Goal: Information Seeking & Learning: Learn about a topic

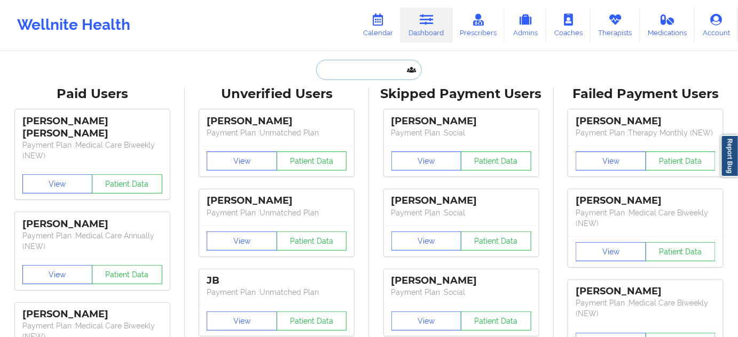
click at [374, 64] on input "text" at bounding box center [369, 70] width 106 height 20
paste input "[EMAIL_ADDRESS][DOMAIN_NAME]"
type input "[EMAIL_ADDRESS][DOMAIN_NAME]"
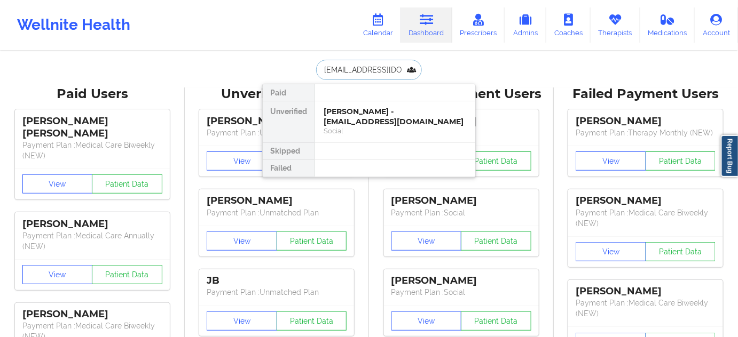
click at [359, 120] on div "[PERSON_NAME] - [EMAIL_ADDRESS][DOMAIN_NAME]" at bounding box center [394, 117] width 143 height 20
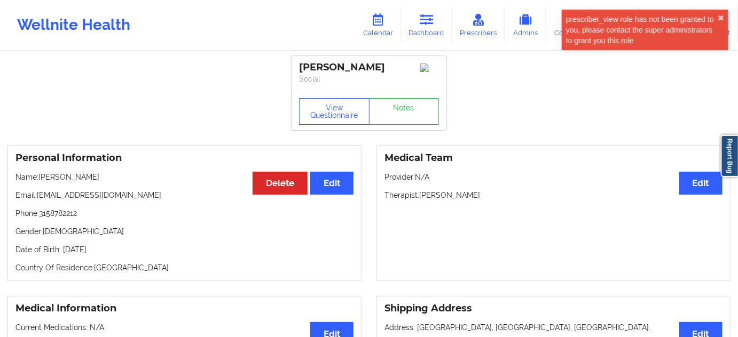
click at [361, 70] on div "[PERSON_NAME]" at bounding box center [369, 67] width 140 height 12
copy div "KOROSTELEV"
drag, startPoint x: 302, startPoint y: 64, endPoint x: 409, endPoint y: 59, distance: 107.4
click at [409, 59] on div "[PERSON_NAME] Social" at bounding box center [368, 74] width 155 height 36
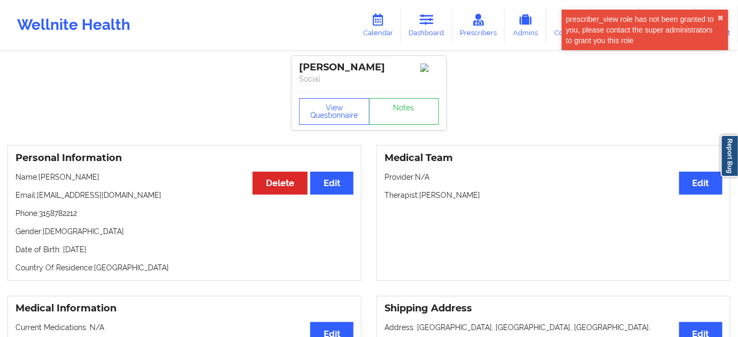
copy div "[PERSON_NAME]"
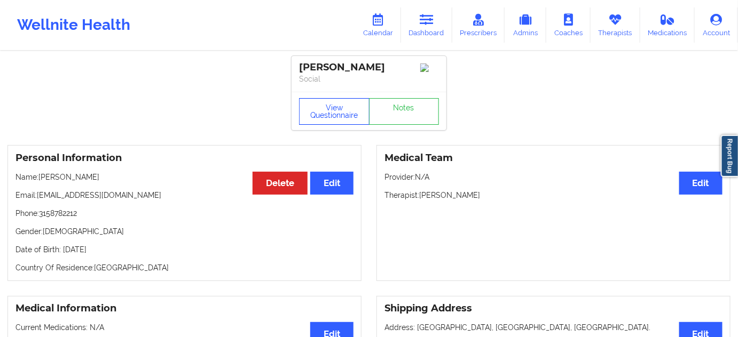
click at [331, 120] on button "View Questionnaire" at bounding box center [334, 111] width 70 height 27
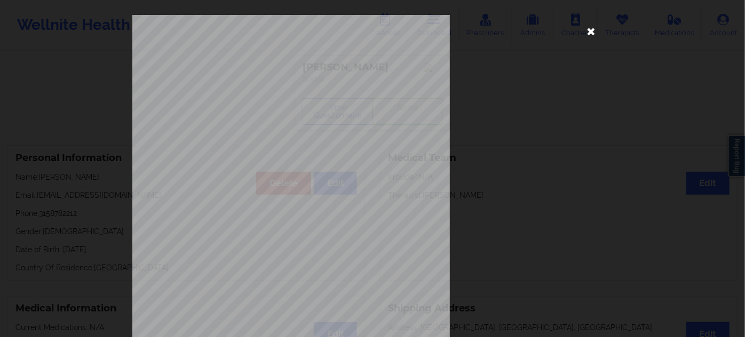
click at [589, 25] on icon at bounding box center [591, 30] width 17 height 17
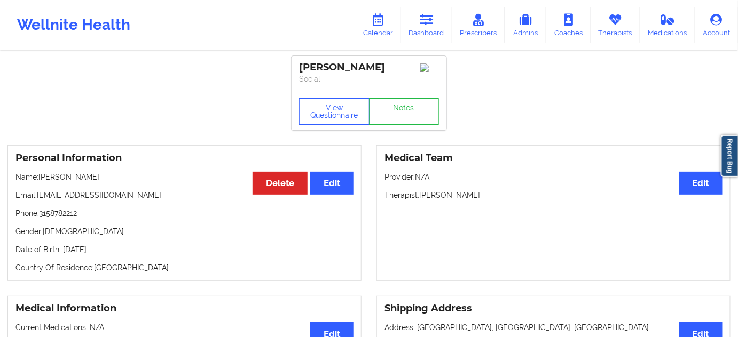
drag, startPoint x: 421, startPoint y: 200, endPoint x: 483, endPoint y: 196, distance: 62.0
click at [481, 196] on p "Therapist: [PERSON_NAME]" at bounding box center [553, 195] width 338 height 11
copy p "[PERSON_NAME]"
click at [341, 116] on button "View Questionnaire" at bounding box center [334, 111] width 70 height 27
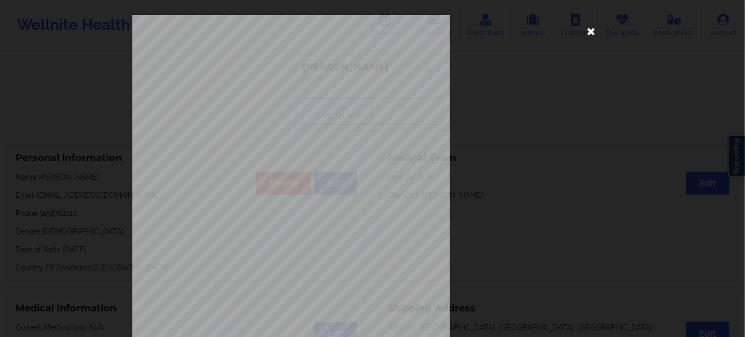
click at [593, 29] on icon at bounding box center [591, 30] width 17 height 17
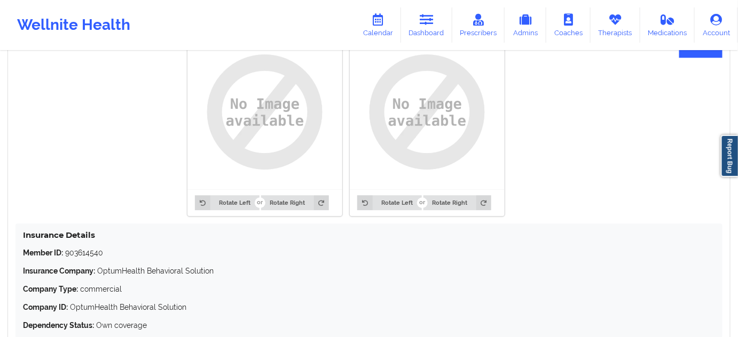
scroll to position [841, 0]
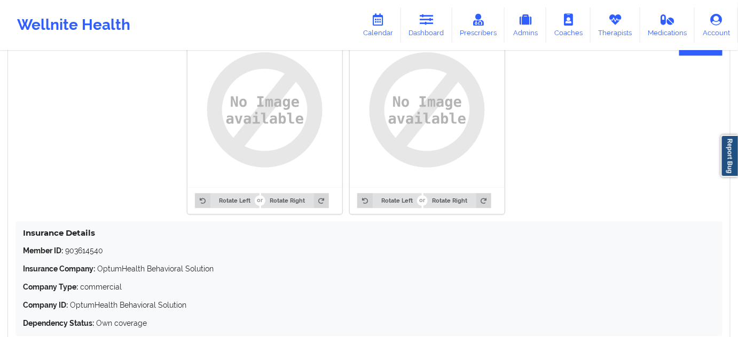
click at [89, 246] on div "Insurance Details Member ID: 903614540 Insurance Company: OptumHealth Behaviora…" at bounding box center [368, 279] width 707 height 115
copy p "903614540"
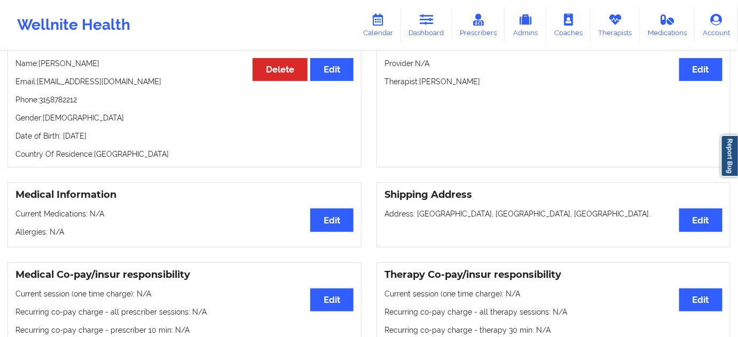
scroll to position [0, 0]
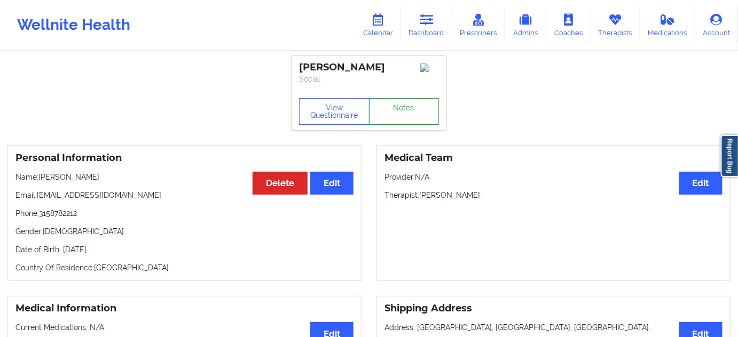
click at [394, 115] on link "Notes" at bounding box center [404, 111] width 70 height 27
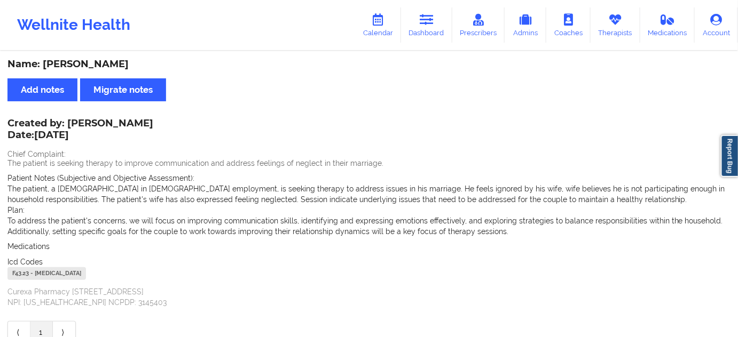
click at [25, 274] on div "F43.23 - [MEDICAL_DATA]" at bounding box center [46, 273] width 78 height 13
click at [24, 274] on div "F43.23 - [MEDICAL_DATA]" at bounding box center [46, 273] width 78 height 13
copy div "F43.23"
click at [583, 120] on div "Name: [PERSON_NAME] Add notes Migrate notes Created by: [PERSON_NAME] Date: [DA…" at bounding box center [369, 201] width 738 height 299
click at [424, 27] on link "Dashboard" at bounding box center [426, 24] width 51 height 35
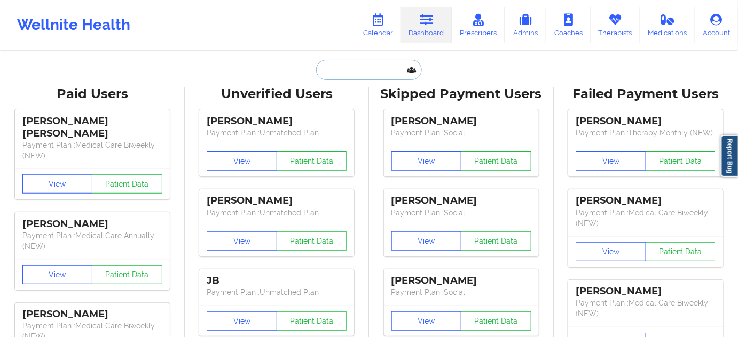
click at [374, 72] on input "text" at bounding box center [369, 70] width 106 height 20
paste input "[PERSON_NAME][EMAIL_ADDRESS][PERSON_NAME][PERSON_NAME][DOMAIN_NAME]"
type input "[PERSON_NAME][EMAIL_ADDRESS][PERSON_NAME][PERSON_NAME][DOMAIN_NAME]"
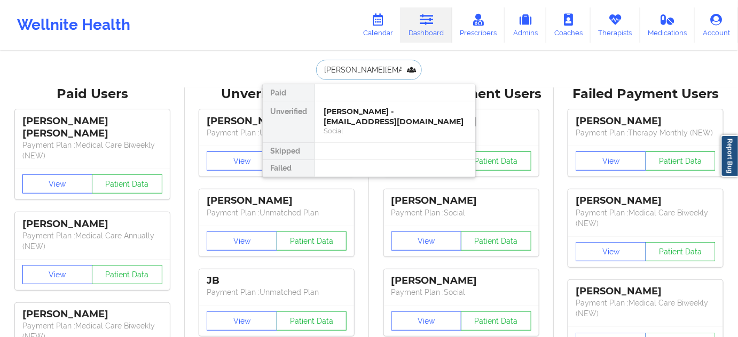
scroll to position [0, 24]
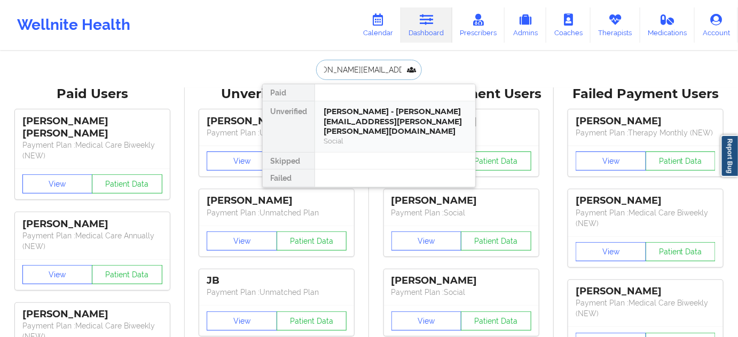
click at [367, 113] on div "[PERSON_NAME] - [PERSON_NAME][EMAIL_ADDRESS][PERSON_NAME][PERSON_NAME][DOMAIN_N…" at bounding box center [394, 122] width 143 height 30
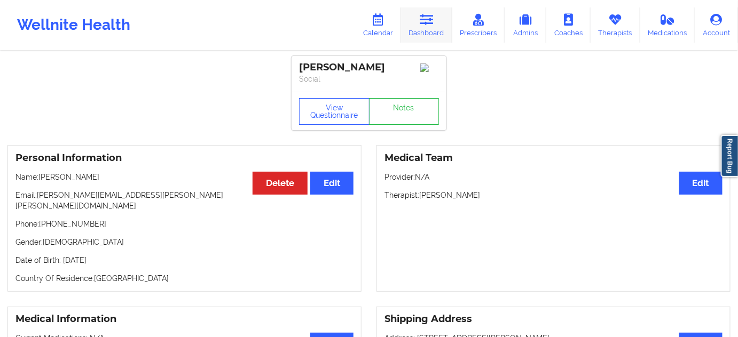
click at [425, 29] on link "Dashboard" at bounding box center [426, 24] width 51 height 35
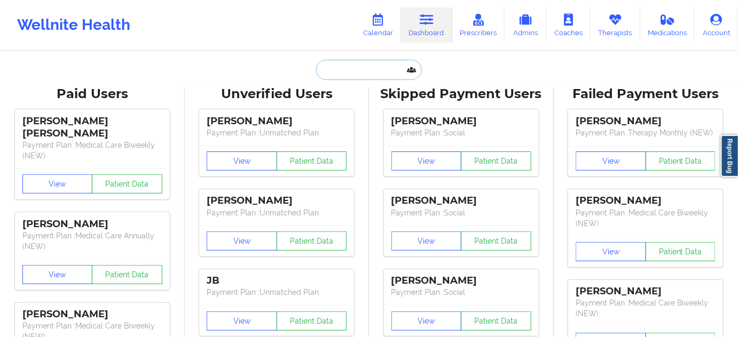
click at [390, 64] on input "text" at bounding box center [369, 70] width 106 height 20
paste input "[PERSON_NAME][EMAIL_ADDRESS][PERSON_NAME][PERSON_NAME][DOMAIN_NAME]"
type input "[PERSON_NAME][EMAIL_ADDRESS][PERSON_NAME][PERSON_NAME][DOMAIN_NAME]"
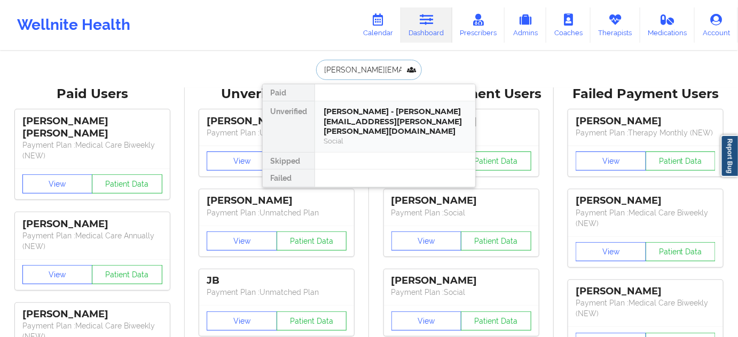
scroll to position [0, 24]
click at [366, 109] on div "[PERSON_NAME] - [PERSON_NAME][EMAIL_ADDRESS][PERSON_NAME][PERSON_NAME][DOMAIN_N…" at bounding box center [394, 122] width 143 height 30
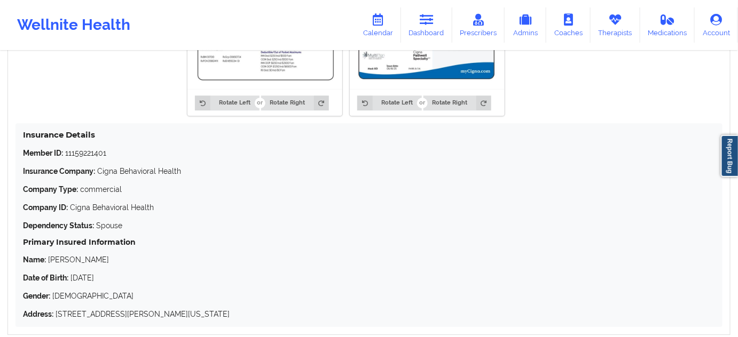
scroll to position [905, 0]
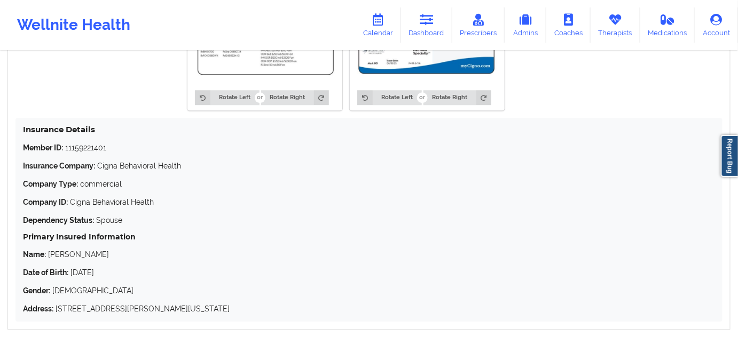
click at [86, 143] on p "Member ID: 11159221401" at bounding box center [369, 148] width 692 height 11
copy p "11159221401"
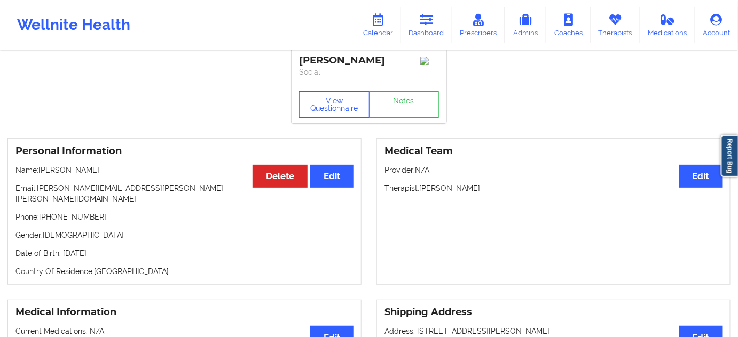
scroll to position [0, 0]
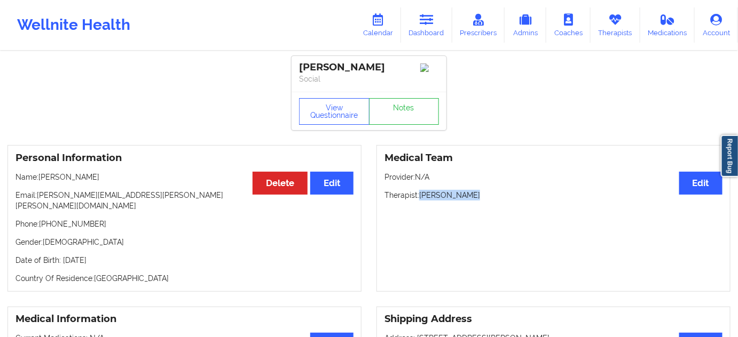
drag, startPoint x: 419, startPoint y: 200, endPoint x: 478, endPoint y: 194, distance: 59.0
click at [478, 194] on p "Therapist: [PERSON_NAME]" at bounding box center [553, 195] width 338 height 11
copy p "[PERSON_NAME]"
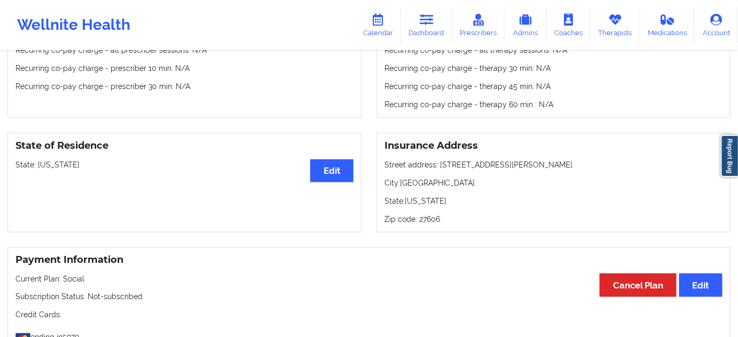
scroll to position [388, 0]
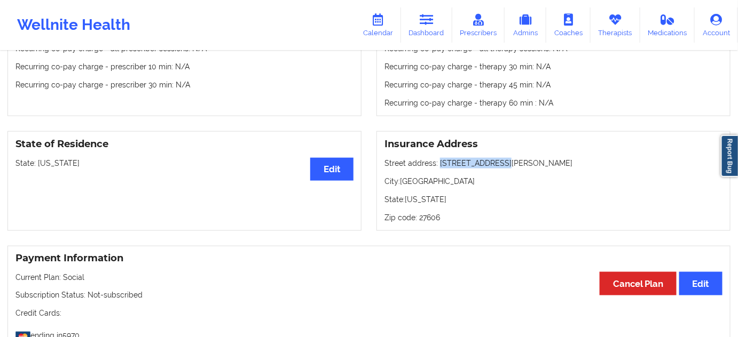
drag, startPoint x: 438, startPoint y: 154, endPoint x: 509, endPoint y: 152, distance: 70.5
click at [509, 158] on p "Street address: [STREET_ADDRESS][PERSON_NAME]" at bounding box center [553, 163] width 338 height 11
copy p "[STREET_ADDRESS][PERSON_NAME]"
click at [417, 176] on p "City: [GEOGRAPHIC_DATA]" at bounding box center [553, 181] width 338 height 11
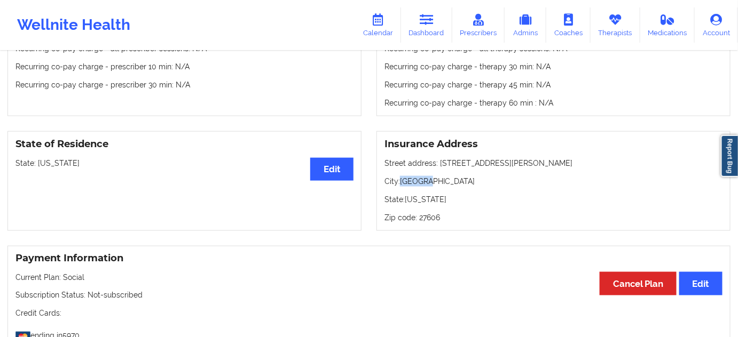
copy p "[GEOGRAPHIC_DATA]"
click at [432, 213] on p "Zip code: 27606" at bounding box center [553, 217] width 338 height 11
copy p "27606"
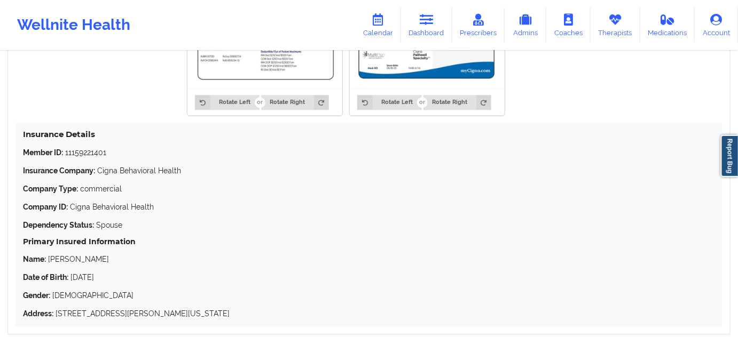
scroll to position [905, 0]
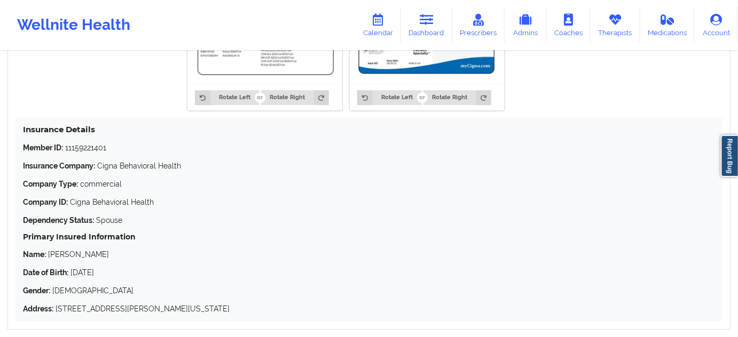
click at [81, 143] on p "Member ID: 11159221401" at bounding box center [369, 148] width 692 height 11
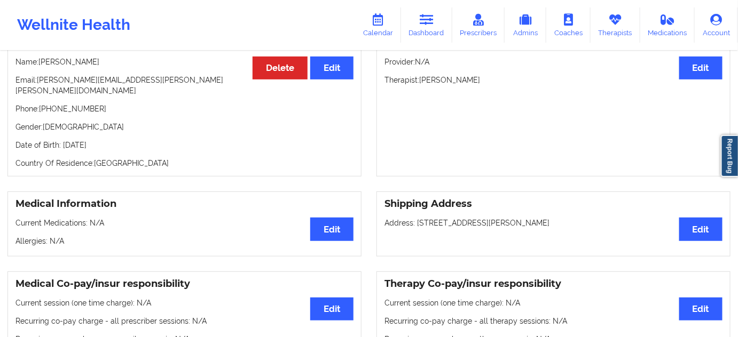
scroll to position [0, 0]
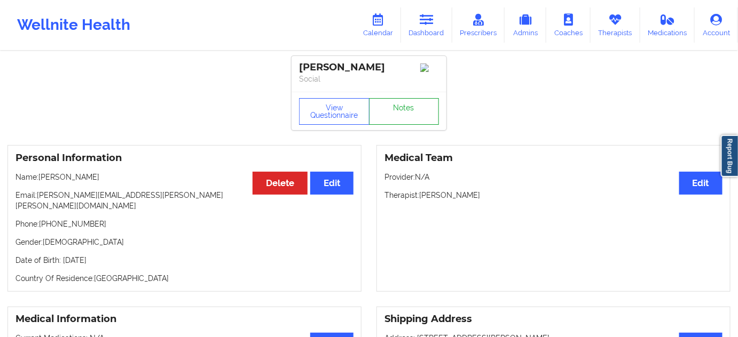
click at [418, 113] on link "Notes" at bounding box center [404, 111] width 70 height 27
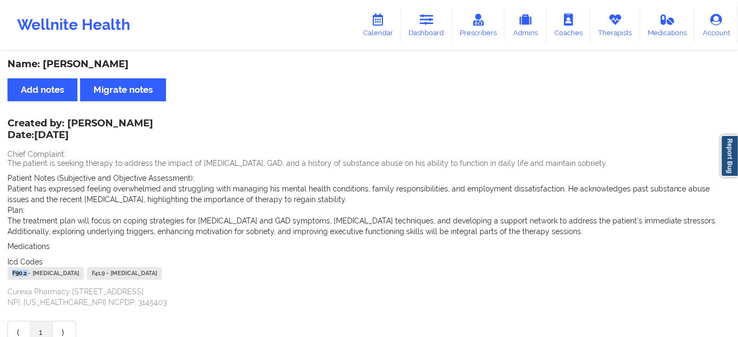
drag, startPoint x: 13, startPoint y: 274, endPoint x: 3, endPoint y: 273, distance: 10.7
click at [3, 273] on div "Name: [PERSON_NAME] Add notes Migrate notes Created by: [PERSON_NAME] Date: [DA…" at bounding box center [369, 201] width 738 height 299
drag, startPoint x: 211, startPoint y: 274, endPoint x: 194, endPoint y: 274, distance: 17.1
click at [162, 274] on div "F41.9 - [MEDICAL_DATA]" at bounding box center [124, 273] width 75 height 13
click at [422, 23] on icon at bounding box center [427, 20] width 14 height 12
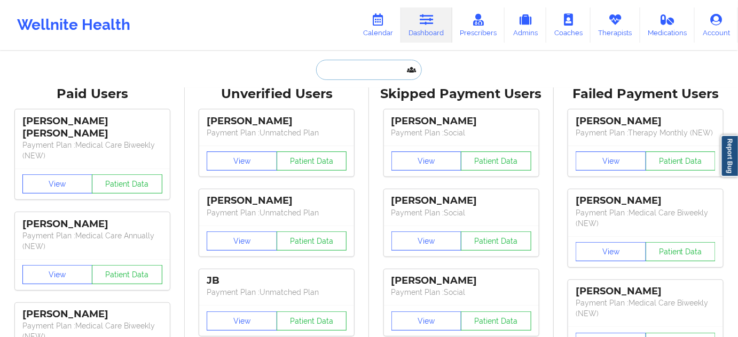
click at [345, 76] on input "text" at bounding box center [369, 70] width 106 height 20
paste input "[PERSON_NAME][EMAIL_ADDRESS][DOMAIN_NAME]"
type input "[PERSON_NAME][EMAIL_ADDRESS][DOMAIN_NAME]"
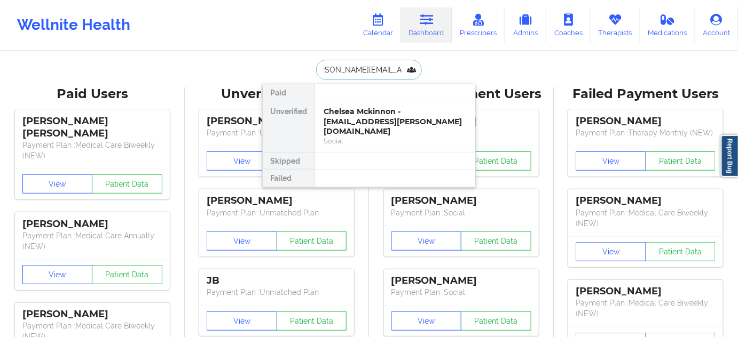
click at [353, 116] on div "Chelsea Mckinnon - [EMAIL_ADDRESS][PERSON_NAME][DOMAIN_NAME]" at bounding box center [394, 122] width 143 height 30
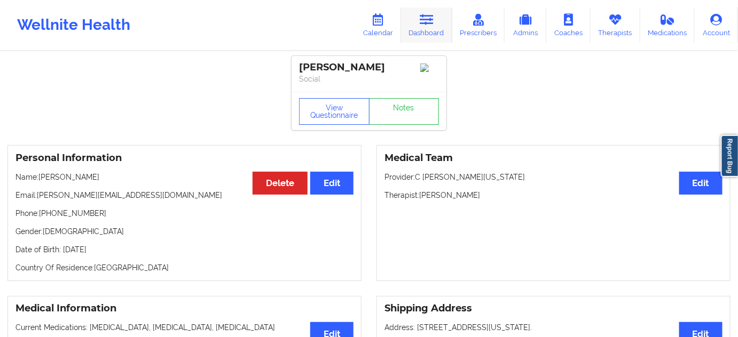
click at [425, 25] on icon at bounding box center [427, 20] width 14 height 12
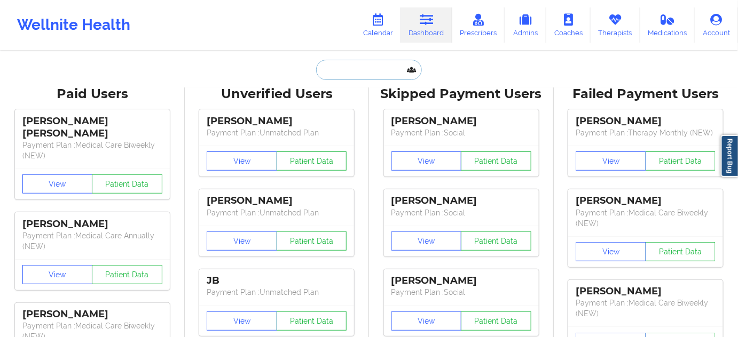
click at [379, 69] on input "text" at bounding box center [369, 70] width 106 height 20
paste input "[EMAIL_ADDRESS][DOMAIN_NAME]"
type input "[EMAIL_ADDRESS][DOMAIN_NAME]"
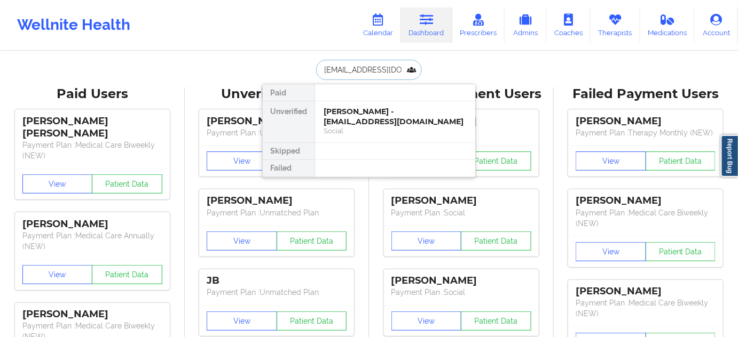
click at [368, 113] on div "[PERSON_NAME] - [EMAIL_ADDRESS][DOMAIN_NAME]" at bounding box center [394, 117] width 143 height 20
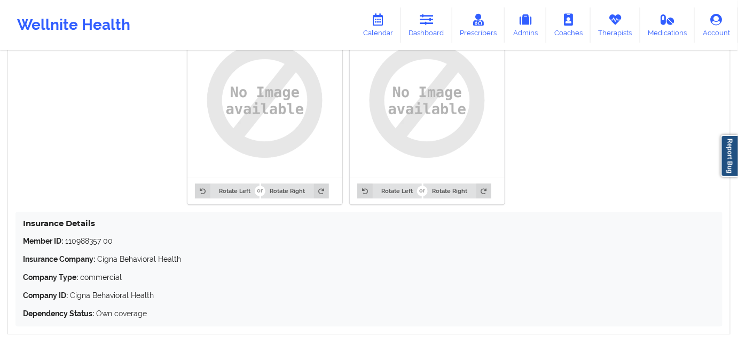
scroll to position [900, 0]
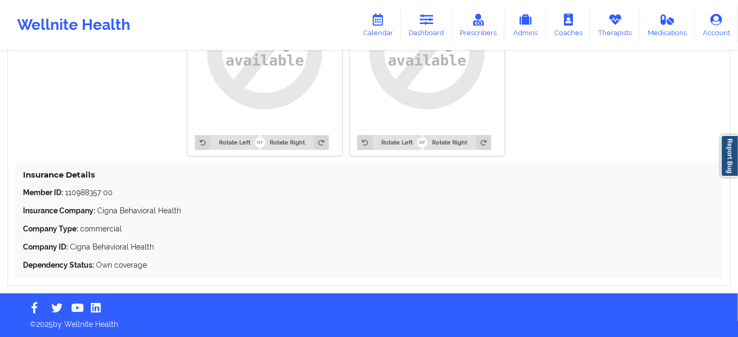
click at [96, 193] on p "Member ID: 110988357 00" at bounding box center [369, 192] width 692 height 11
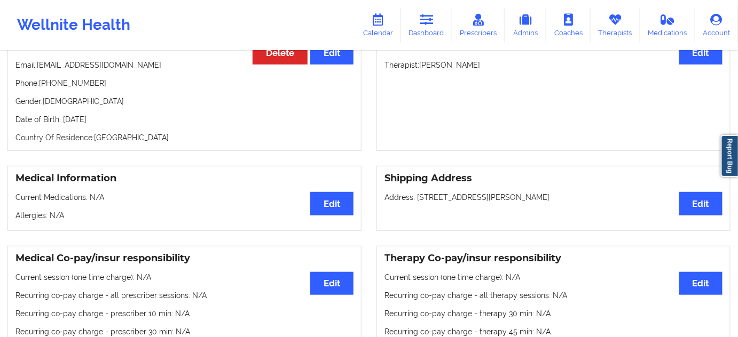
scroll to position [0, 0]
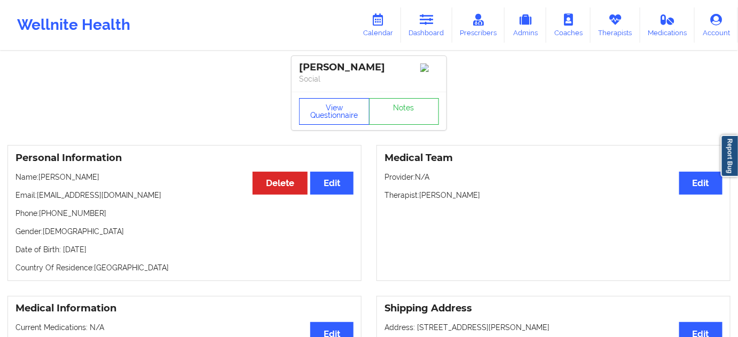
click at [340, 122] on button "View Questionnaire" at bounding box center [334, 111] width 70 height 27
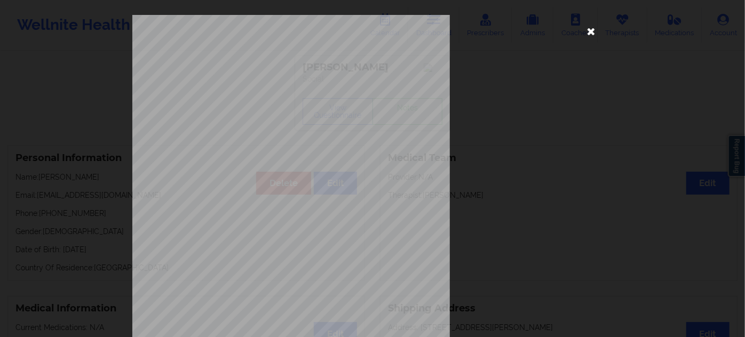
click at [589, 34] on icon at bounding box center [591, 30] width 17 height 17
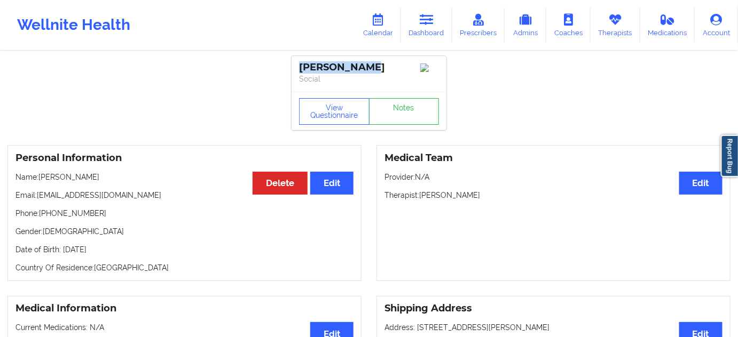
drag, startPoint x: 300, startPoint y: 67, endPoint x: 378, endPoint y: 61, distance: 78.7
click at [378, 61] on div "[PERSON_NAME] Social" at bounding box center [368, 74] width 155 height 36
drag, startPoint x: 421, startPoint y: 199, endPoint x: 502, endPoint y: 192, distance: 81.4
click at [502, 192] on div "Medical Team Edit Provider: N/A Therapist: [PERSON_NAME]" at bounding box center [553, 213] width 354 height 136
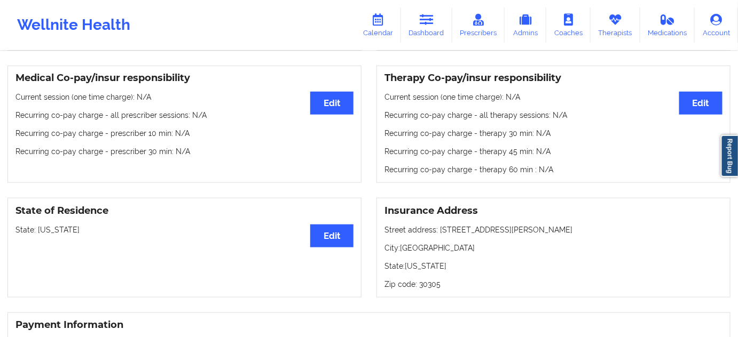
scroll to position [323, 0]
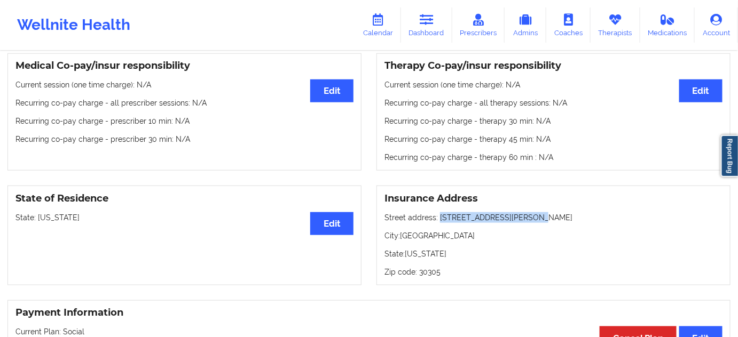
drag, startPoint x: 437, startPoint y: 219, endPoint x: 545, endPoint y: 219, distance: 108.4
click at [545, 219] on p "Street address: [STREET_ADDRESS][PERSON_NAME]" at bounding box center [553, 217] width 338 height 11
click at [417, 232] on p "City: [GEOGRAPHIC_DATA]" at bounding box center [553, 236] width 338 height 11
click at [432, 270] on p "Zip code: 30305" at bounding box center [553, 272] width 338 height 11
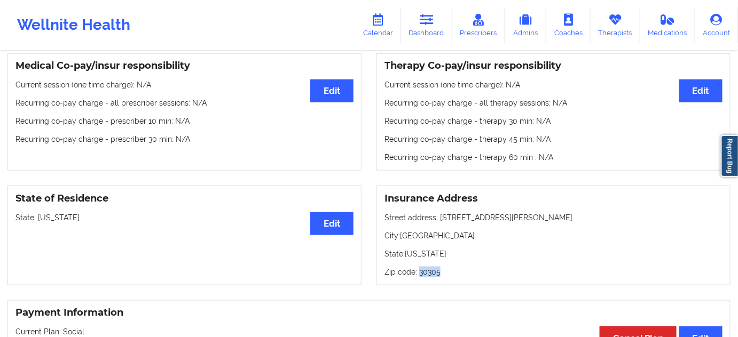
click at [432, 270] on p "Zip code: 30305" at bounding box center [553, 272] width 338 height 11
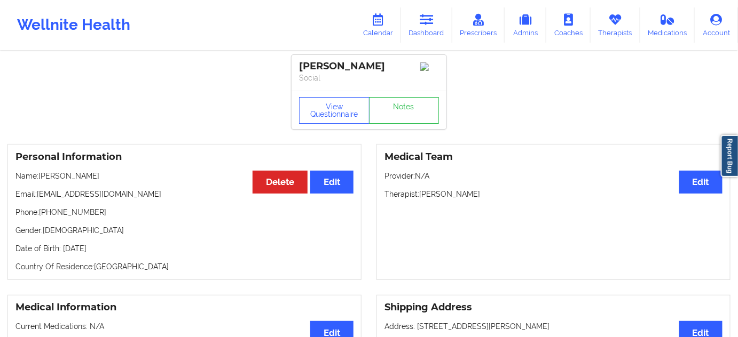
scroll to position [0, 0]
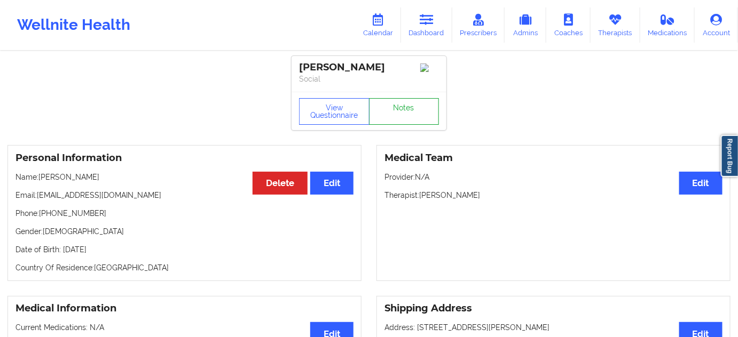
click at [401, 115] on link "Notes" at bounding box center [404, 111] width 70 height 27
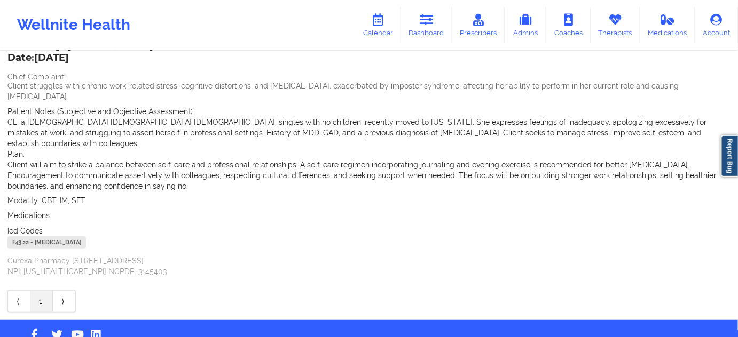
scroll to position [82, 0]
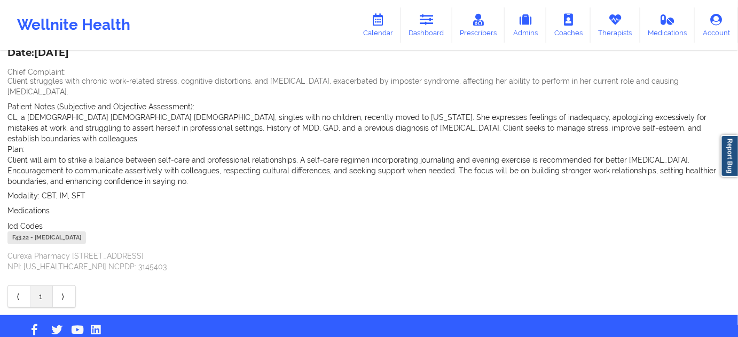
click at [20, 232] on div "F43.22 - [MEDICAL_DATA]" at bounding box center [46, 238] width 78 height 13
click at [435, 38] on link "Dashboard" at bounding box center [426, 24] width 51 height 35
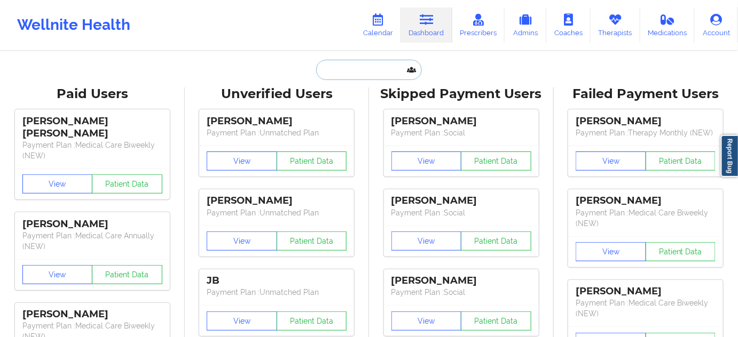
click at [356, 73] on input "text" at bounding box center [369, 70] width 106 height 20
paste input "[PERSON_NAME][EMAIL_ADDRESS][PERSON_NAME][DOMAIN_NAME]"
type input "[PERSON_NAME][EMAIL_ADDRESS][PERSON_NAME][DOMAIN_NAME]"
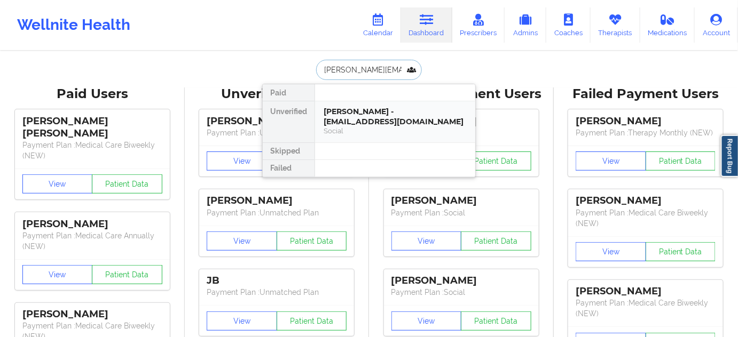
scroll to position [0, 9]
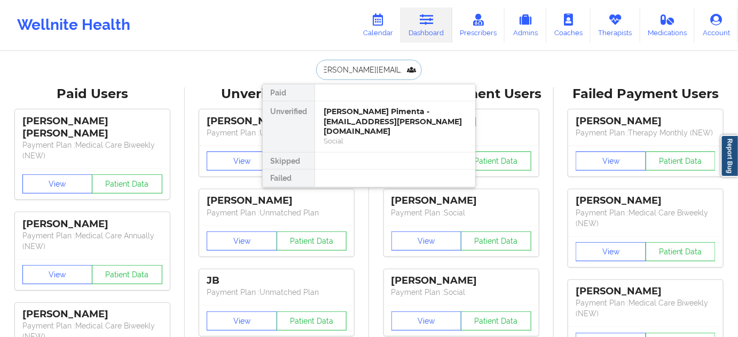
click at [348, 123] on div "[PERSON_NAME] Pimenta - [EMAIL_ADDRESS][PERSON_NAME][DOMAIN_NAME]" at bounding box center [394, 122] width 143 height 30
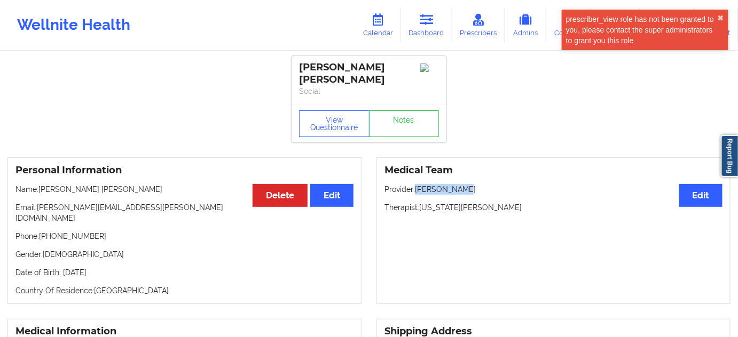
drag, startPoint x: 417, startPoint y: 178, endPoint x: 473, endPoint y: 176, distance: 55.5
click at [473, 184] on p "Provider: [PERSON_NAME]" at bounding box center [553, 189] width 338 height 11
drag, startPoint x: 40, startPoint y: 200, endPoint x: 50, endPoint y: 198, distance: 10.4
click at [50, 202] on p "Email: [PERSON_NAME][EMAIL_ADDRESS][PERSON_NAME][DOMAIN_NAME]" at bounding box center [184, 212] width 338 height 21
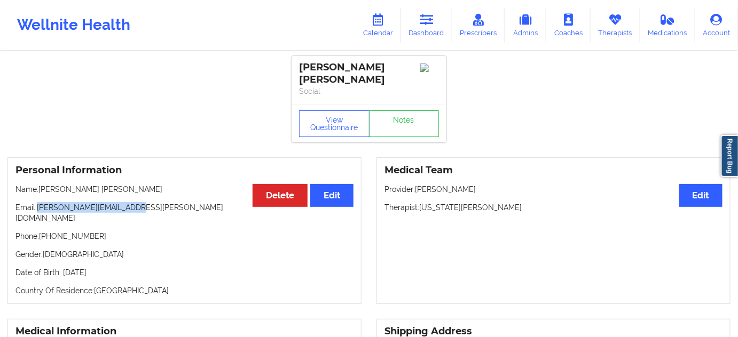
drag, startPoint x: 37, startPoint y: 196, endPoint x: 151, endPoint y: 192, distance: 113.8
click at [146, 190] on div "Personal Information Edit Delete Name: [PERSON_NAME] [PERSON_NAME] Email: [PERS…" at bounding box center [184, 230] width 354 height 147
drag, startPoint x: 430, startPoint y: 21, endPoint x: 348, endPoint y: 48, distance: 86.1
click at [430, 21] on icon at bounding box center [427, 20] width 14 height 12
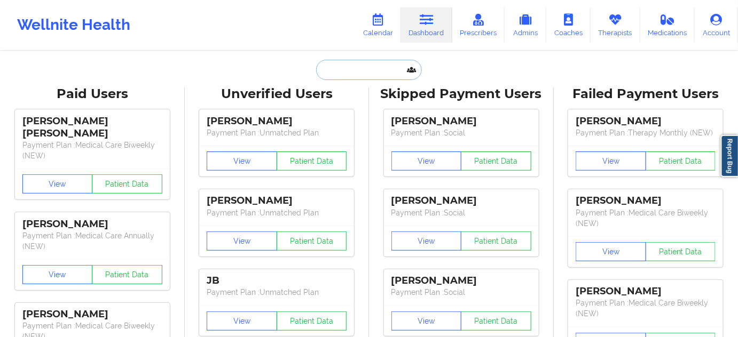
click at [350, 64] on input "text" at bounding box center [369, 70] width 106 height 20
paste input "[EMAIL_ADDRESS][DOMAIN_NAME]"
type input "[EMAIL_ADDRESS][DOMAIN_NAME]"
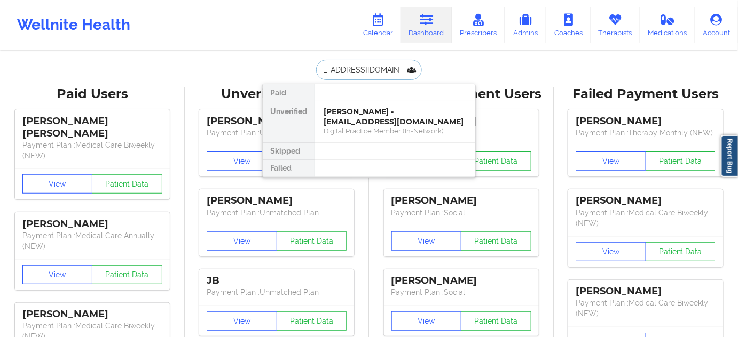
click at [361, 123] on div "[PERSON_NAME] - [EMAIL_ADDRESS][DOMAIN_NAME]" at bounding box center [394, 117] width 143 height 20
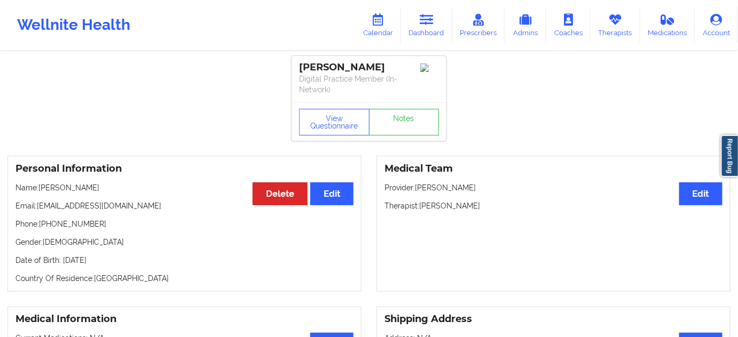
drag, startPoint x: 397, startPoint y: 66, endPoint x: 295, endPoint y: 54, distance: 103.2
click at [403, 126] on link "Notes" at bounding box center [404, 122] width 70 height 27
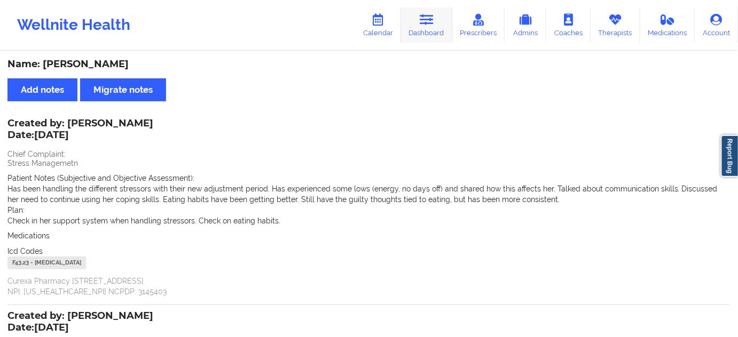
click at [440, 22] on link "Dashboard" at bounding box center [426, 24] width 51 height 35
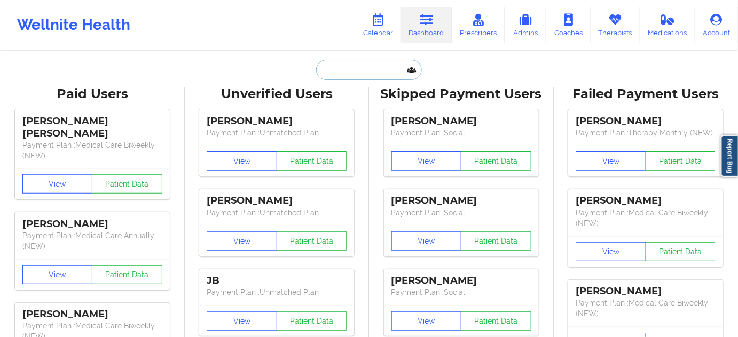
click at [369, 72] on input "text" at bounding box center [369, 70] width 106 height 20
type input "s"
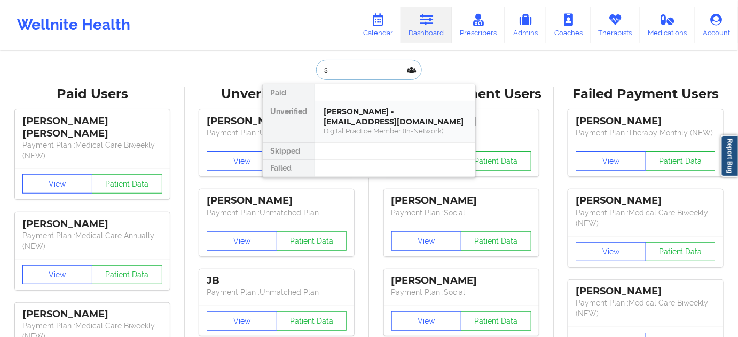
click at [360, 122] on div "[PERSON_NAME] - [EMAIL_ADDRESS][DOMAIN_NAME]" at bounding box center [394, 117] width 143 height 20
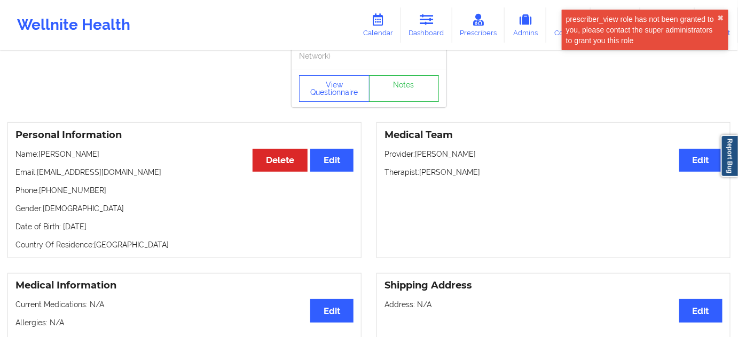
scroll to position [65, 0]
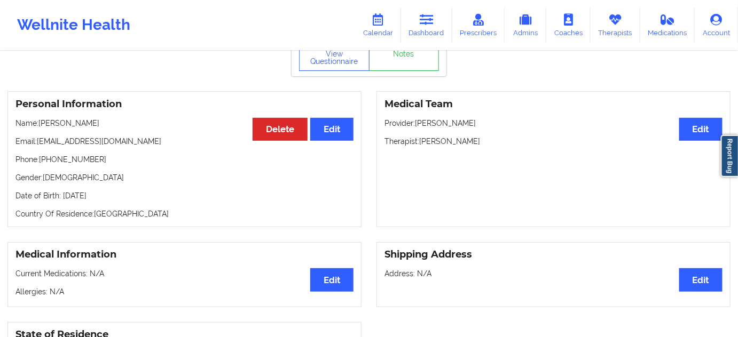
drag, startPoint x: 419, startPoint y: 138, endPoint x: 488, endPoint y: 138, distance: 69.4
click at [488, 138] on p "Therapist: [PERSON_NAME]" at bounding box center [553, 141] width 338 height 11
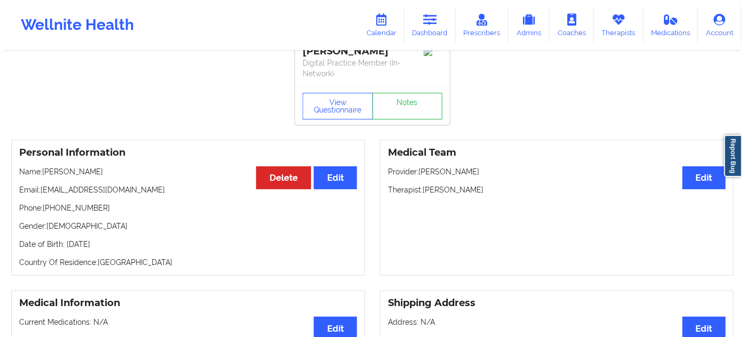
scroll to position [0, 0]
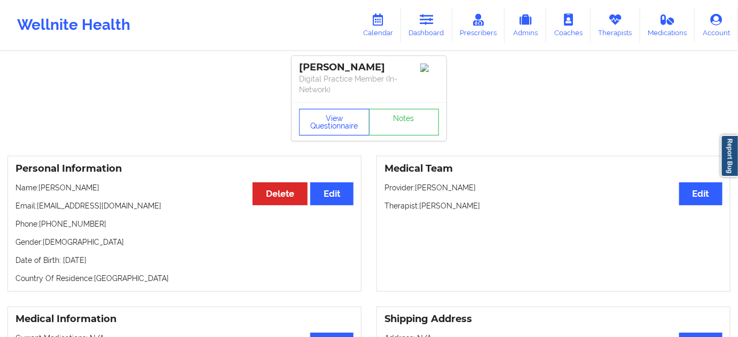
click at [342, 117] on button "View Questionnaire" at bounding box center [334, 122] width 70 height 27
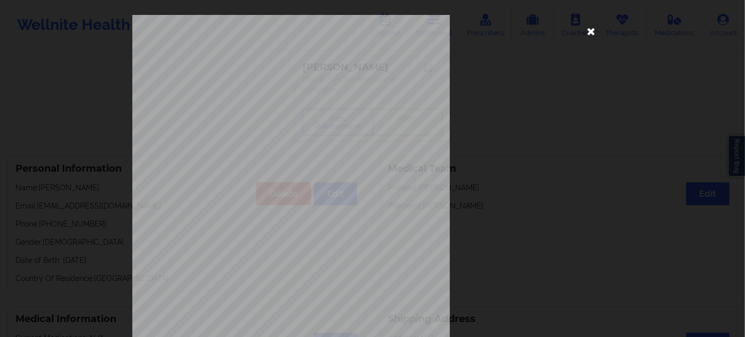
click at [589, 34] on icon at bounding box center [591, 30] width 17 height 17
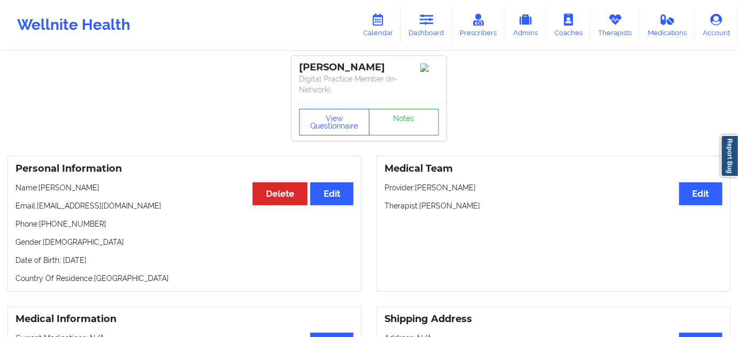
click at [409, 132] on link "Notes" at bounding box center [404, 122] width 70 height 27
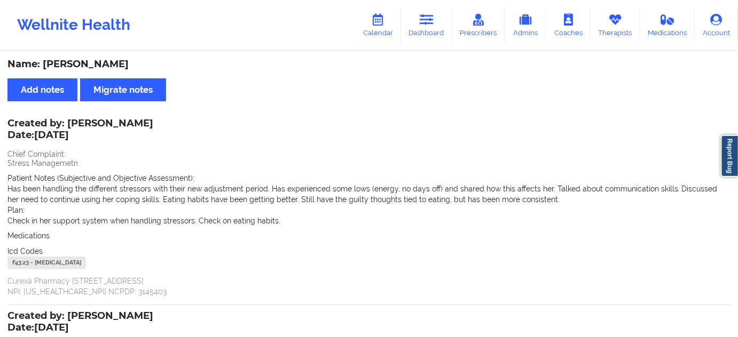
click at [19, 262] on div "F43.23 - [MEDICAL_DATA]" at bounding box center [46, 263] width 78 height 13
click at [428, 23] on icon at bounding box center [427, 20] width 14 height 12
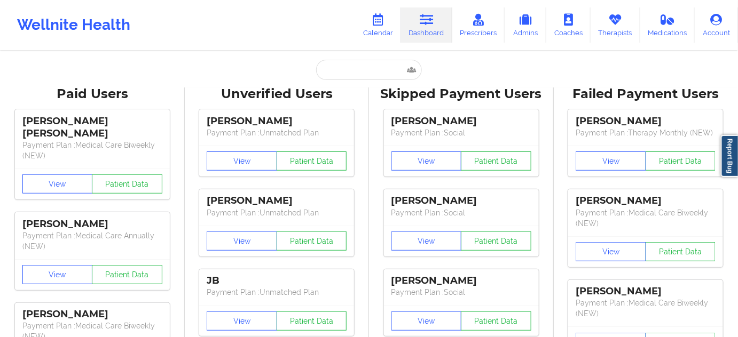
click at [367, 75] on input "text" at bounding box center [369, 70] width 106 height 20
type input "s"
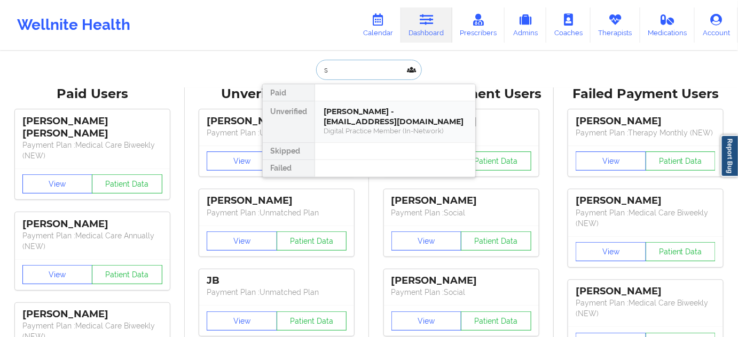
click at [346, 104] on div "[PERSON_NAME] - [EMAIL_ADDRESS][DOMAIN_NAME] Digital Practice Member (In-Networ…" at bounding box center [395, 121] width 160 height 41
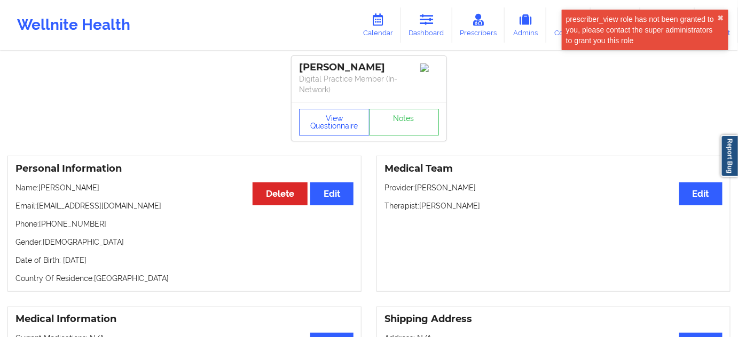
click at [355, 123] on button "View Questionnaire" at bounding box center [334, 122] width 70 height 27
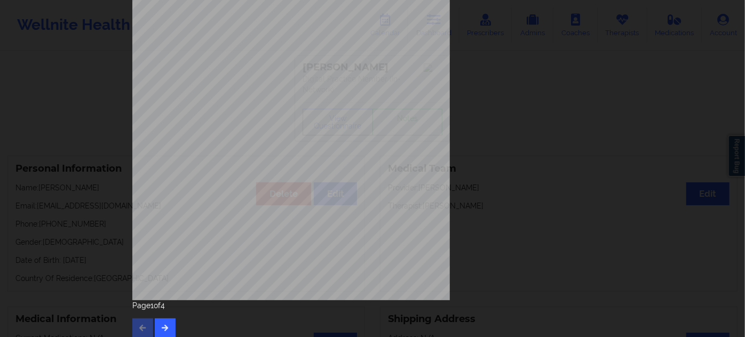
scroll to position [172, 0]
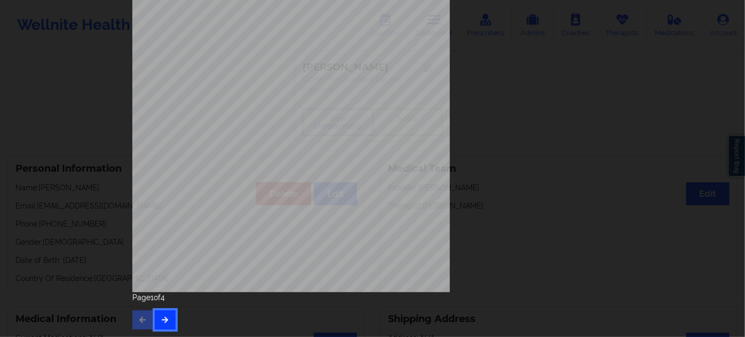
click at [169, 317] on button "button" at bounding box center [165, 320] width 21 height 19
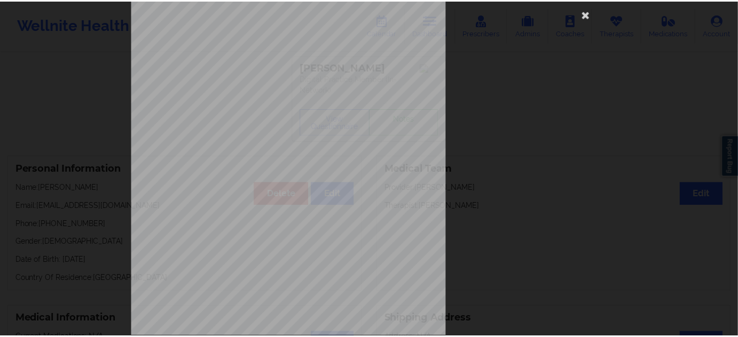
scroll to position [0, 0]
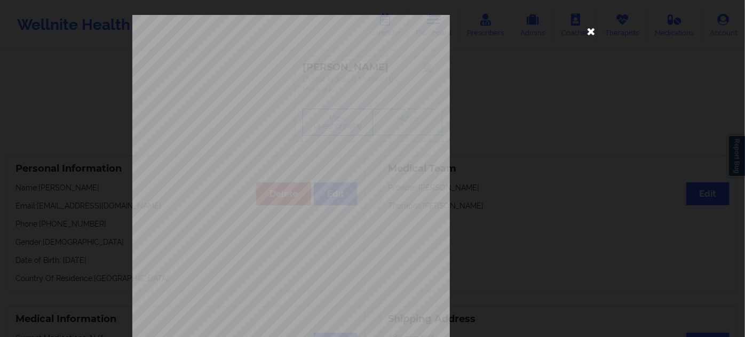
click at [586, 34] on icon at bounding box center [591, 30] width 17 height 17
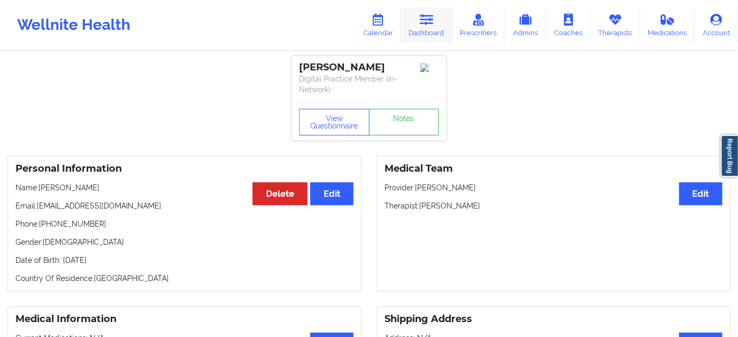
click at [443, 26] on link "Dashboard" at bounding box center [426, 24] width 51 height 35
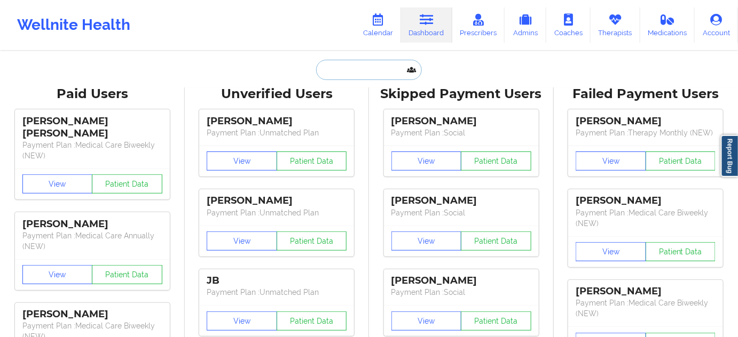
click at [368, 68] on input "text" at bounding box center [369, 70] width 106 height 20
paste input "[EMAIL_ADDRESS][DOMAIN_NAME]"
type input "[EMAIL_ADDRESS][DOMAIN_NAME]"
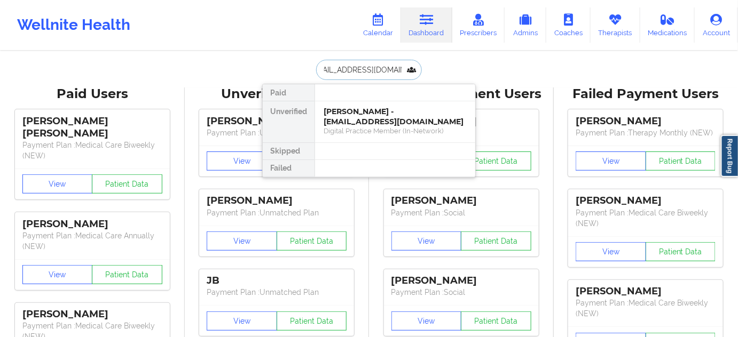
click at [351, 116] on div "[PERSON_NAME] - [EMAIL_ADDRESS][DOMAIN_NAME]" at bounding box center [394, 117] width 143 height 20
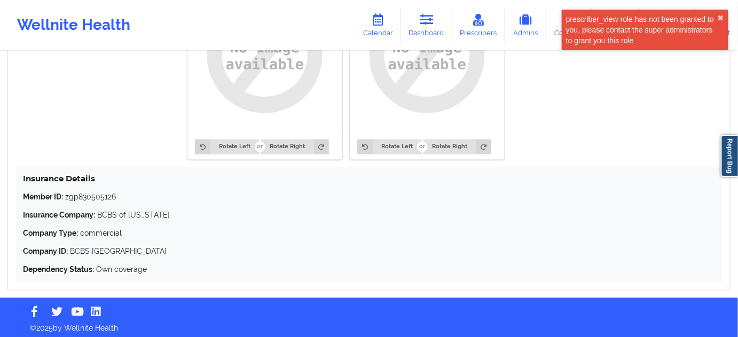
scroll to position [740, 0]
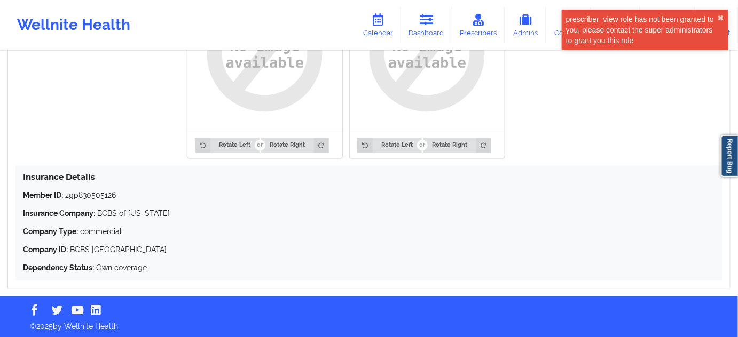
click at [91, 191] on p "Member ID: zgp830505126" at bounding box center [369, 195] width 692 height 11
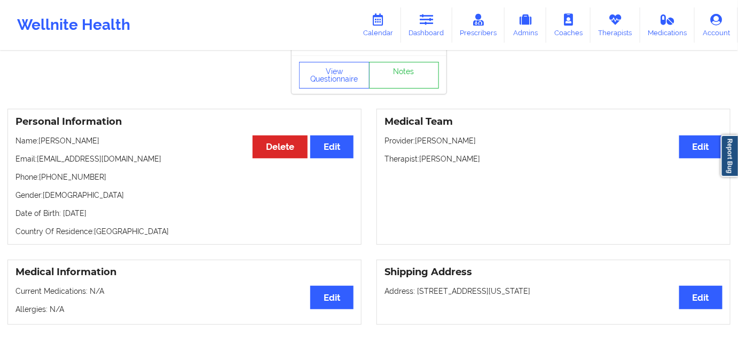
scroll to position [0, 0]
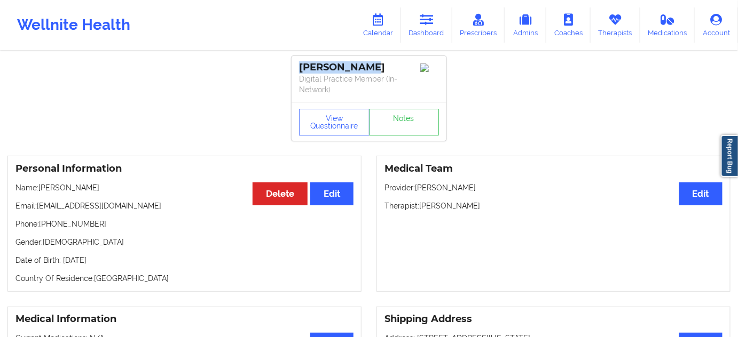
drag, startPoint x: 375, startPoint y: 69, endPoint x: 281, endPoint y: 66, distance: 93.5
drag, startPoint x: 420, startPoint y: 206, endPoint x: 487, endPoint y: 203, distance: 67.3
click at [486, 203] on p "Therapist: [PERSON_NAME]" at bounding box center [553, 206] width 338 height 11
click at [423, 128] on link "Notes" at bounding box center [404, 122] width 70 height 27
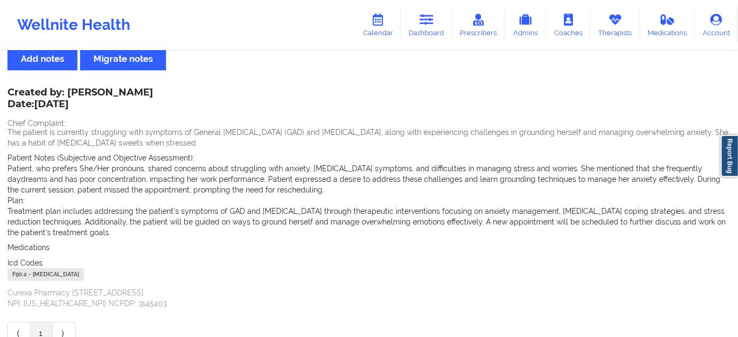
scroll to position [32, 0]
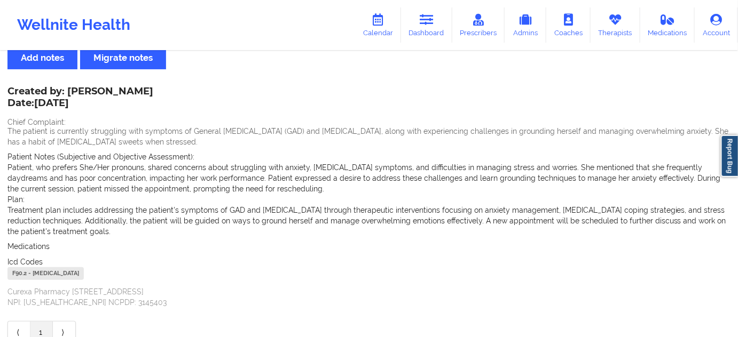
click at [22, 277] on div "F90.2 - [MEDICAL_DATA]" at bounding box center [45, 273] width 76 height 13
click at [431, 34] on link "Dashboard" at bounding box center [426, 24] width 51 height 35
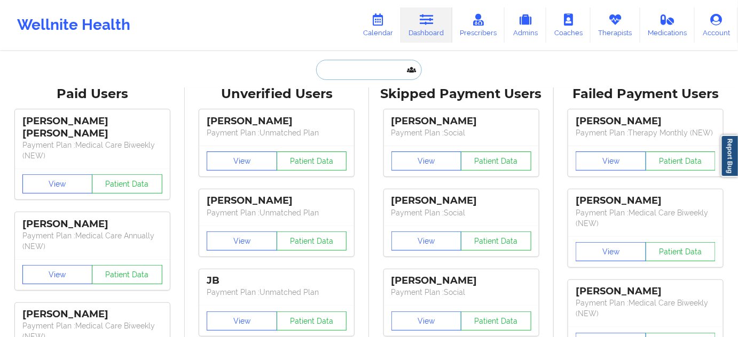
click at [356, 66] on input "text" at bounding box center [369, 70] width 106 height 20
paste input "[EMAIL_ADDRESS][DOMAIN_NAME]"
type input "[EMAIL_ADDRESS][DOMAIN_NAME]"
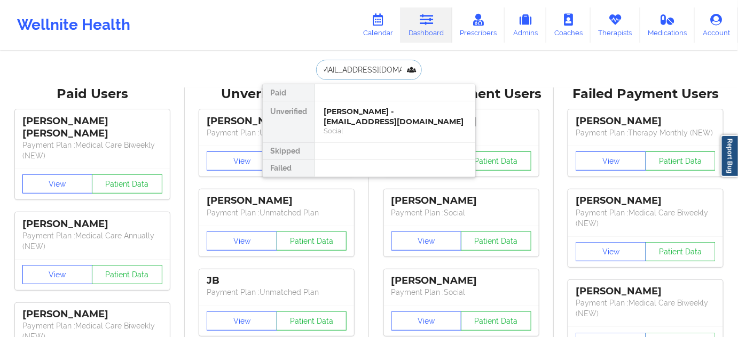
click at [356, 115] on div "[PERSON_NAME] - [EMAIL_ADDRESS][DOMAIN_NAME]" at bounding box center [394, 117] width 143 height 20
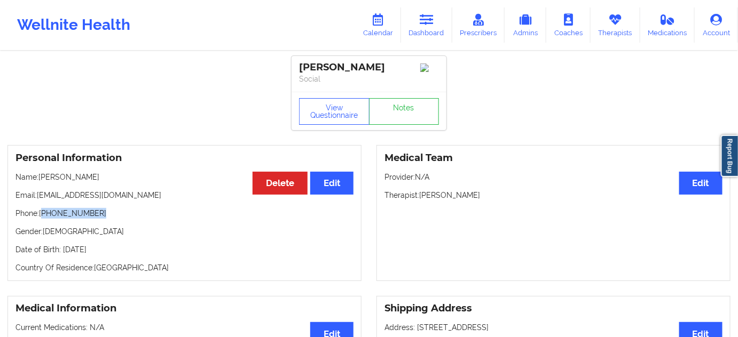
drag, startPoint x: 44, startPoint y: 218, endPoint x: 120, endPoint y: 217, distance: 75.8
click at [117, 217] on p "Phone: [PHONE_NUMBER]" at bounding box center [184, 213] width 338 height 11
click at [444, 35] on link "Dashboard" at bounding box center [426, 24] width 51 height 35
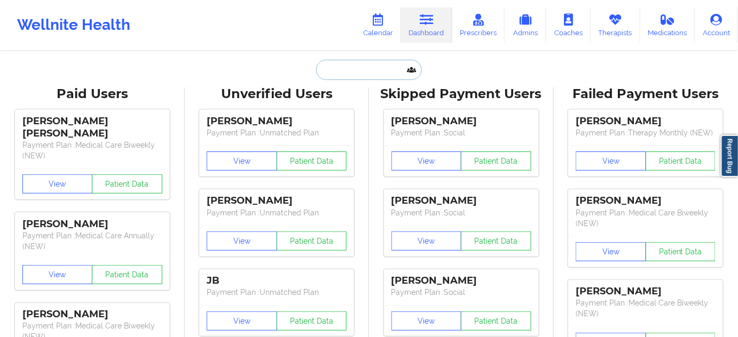
click at [362, 69] on input "text" at bounding box center [369, 70] width 106 height 20
paste input "[EMAIL_ADDRESS][DOMAIN_NAME]"
type input "[EMAIL_ADDRESS][DOMAIN_NAME]"
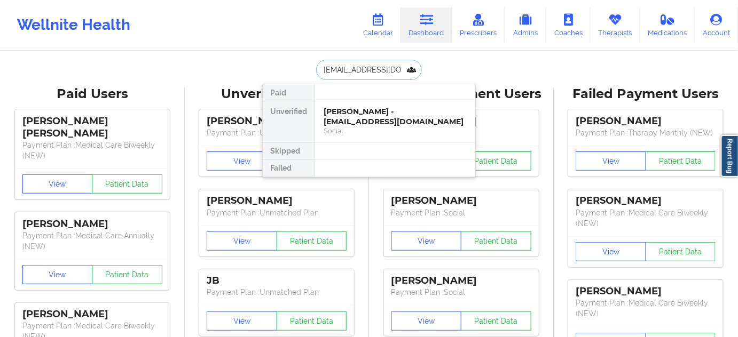
click at [352, 121] on div "[PERSON_NAME] - [EMAIL_ADDRESS][DOMAIN_NAME]" at bounding box center [394, 117] width 143 height 20
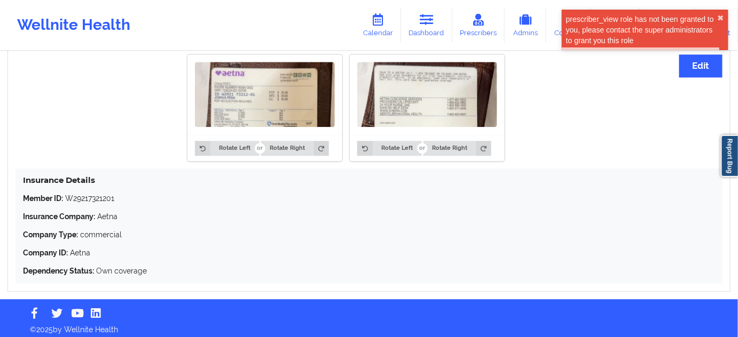
scroll to position [826, 0]
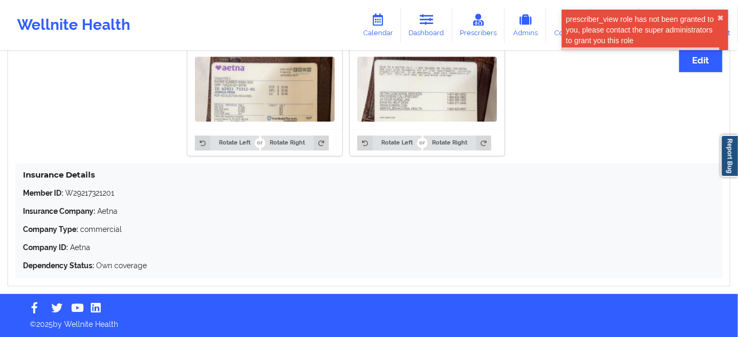
click at [92, 189] on p "Member ID: W29217321201" at bounding box center [369, 193] width 692 height 11
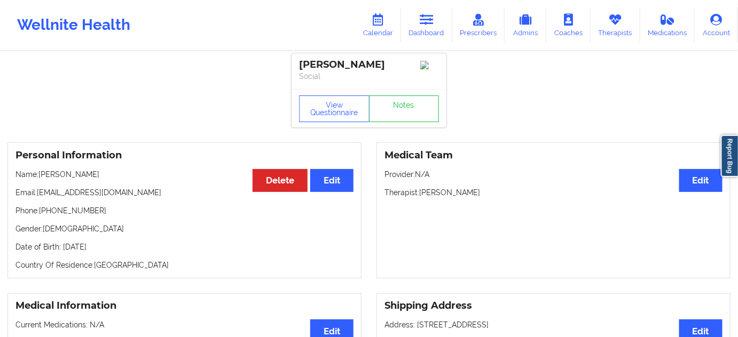
scroll to position [0, 0]
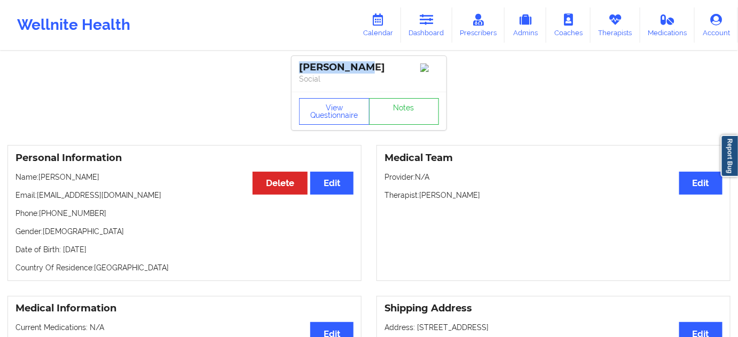
drag, startPoint x: 373, startPoint y: 69, endPoint x: 297, endPoint y: 70, distance: 75.3
click at [297, 70] on div "[PERSON_NAME] Social" at bounding box center [368, 74] width 155 height 36
drag, startPoint x: 423, startPoint y: 198, endPoint x: 479, endPoint y: 194, distance: 56.2
click at [479, 194] on p "Therapist: [PERSON_NAME]" at bounding box center [553, 195] width 338 height 11
drag, startPoint x: 421, startPoint y: 199, endPoint x: 480, endPoint y: 195, distance: 59.9
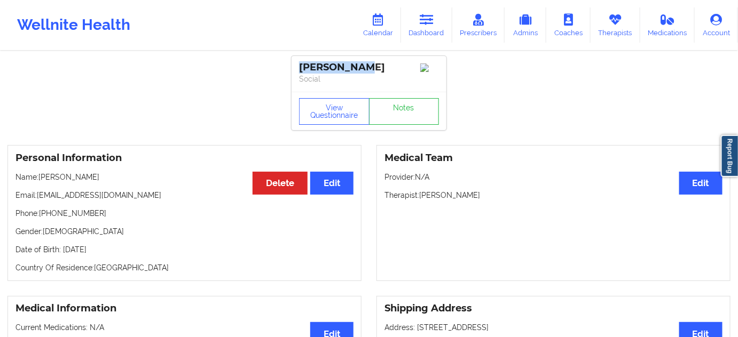
click at [480, 195] on p "Therapist: [PERSON_NAME]" at bounding box center [553, 195] width 338 height 11
click at [331, 108] on button "View Questionnaire" at bounding box center [334, 111] width 70 height 27
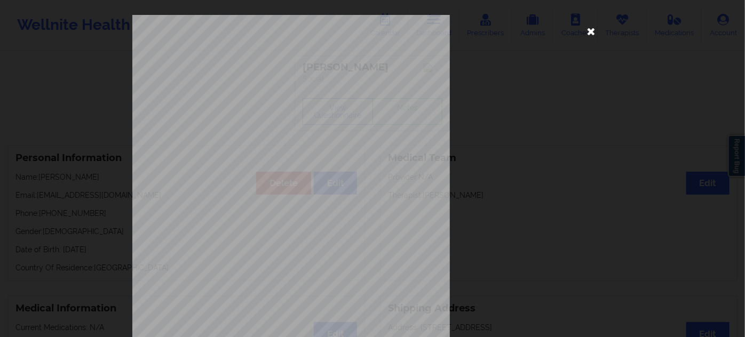
click at [586, 29] on icon at bounding box center [591, 30] width 17 height 17
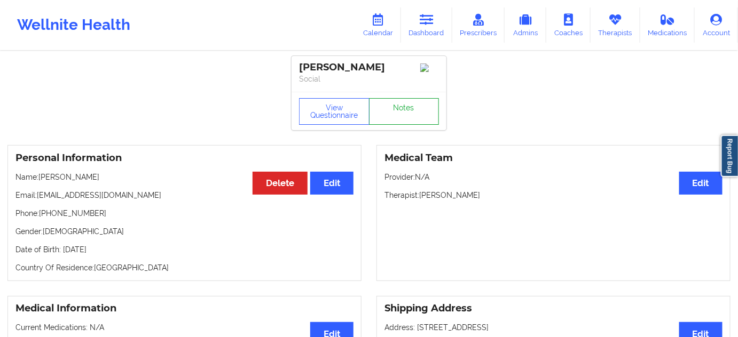
click at [408, 116] on link "Notes" at bounding box center [404, 111] width 70 height 27
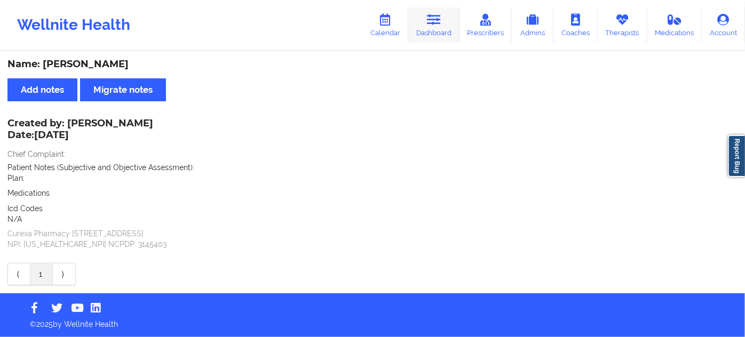
click at [431, 31] on link "Dashboard" at bounding box center [433, 24] width 51 height 35
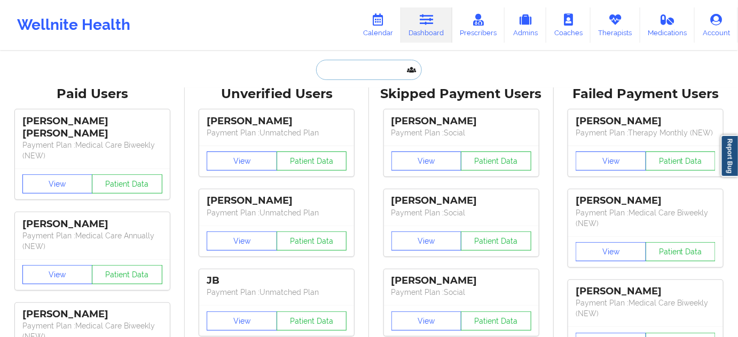
click at [375, 73] on input "text" at bounding box center [369, 70] width 106 height 20
paste input "[EMAIL_ADDRESS][DOMAIN_NAME]"
type input "[EMAIL_ADDRESS][DOMAIN_NAME]"
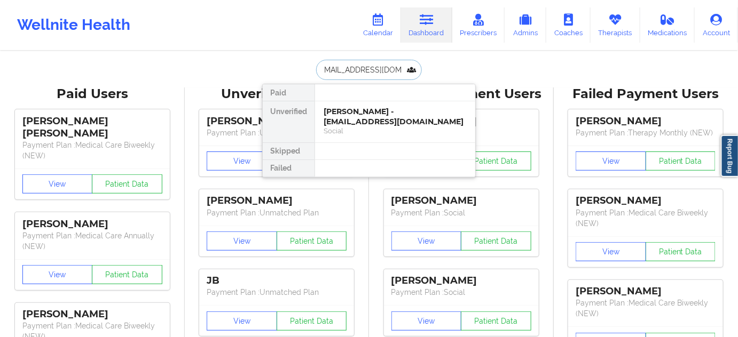
click at [355, 113] on div "[PERSON_NAME] - [EMAIL_ADDRESS][DOMAIN_NAME]" at bounding box center [394, 117] width 143 height 20
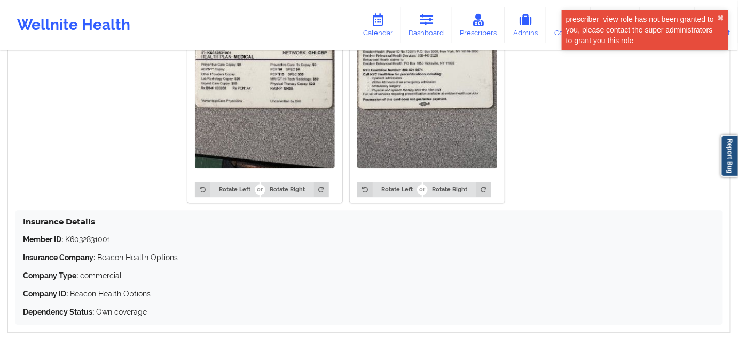
scroll to position [947, 0]
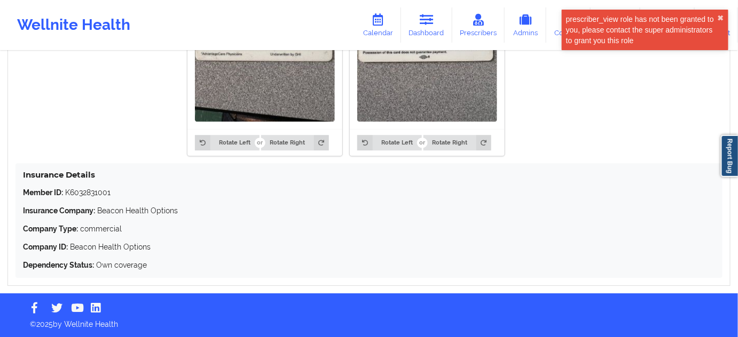
click at [107, 192] on p "Member ID: K6032831001" at bounding box center [369, 192] width 692 height 11
click at [106, 192] on p "Member ID: K6032831001" at bounding box center [369, 192] width 692 height 11
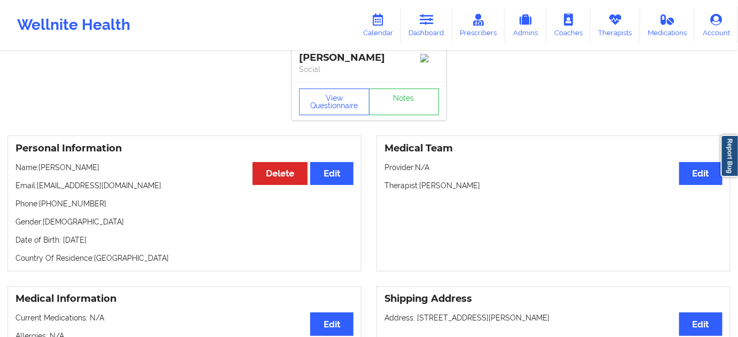
scroll to position [9, 0]
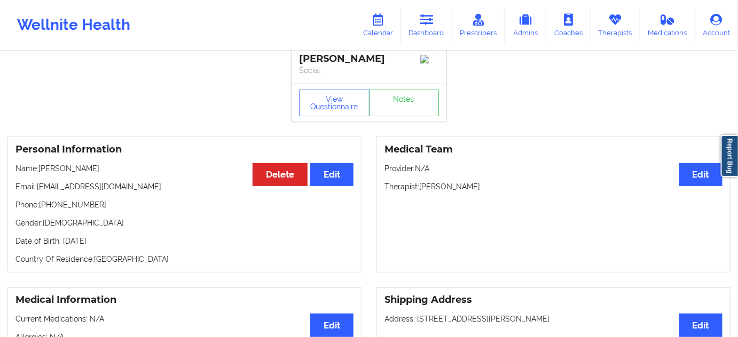
click at [459, 191] on p "Therapist: [PERSON_NAME]" at bounding box center [553, 187] width 338 height 11
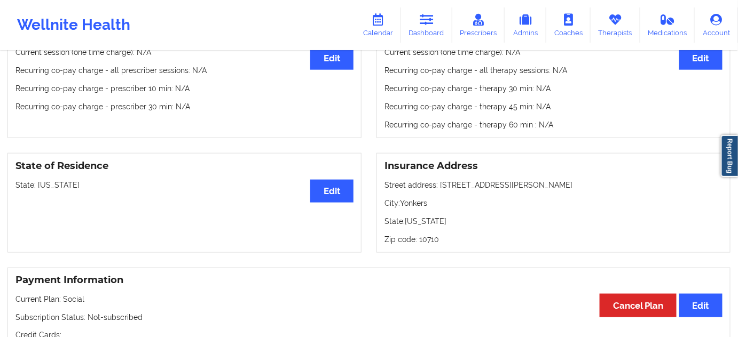
scroll to position [397, 0]
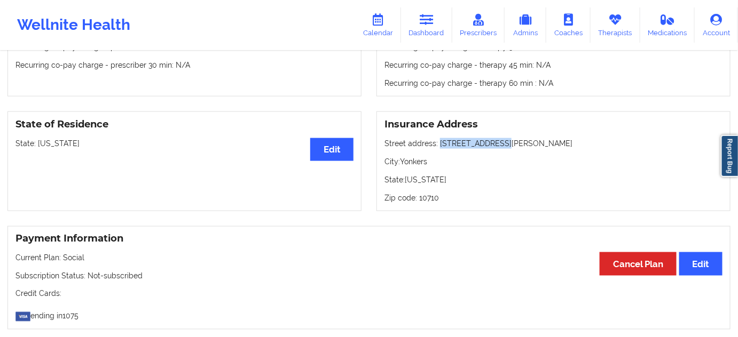
drag, startPoint x: 438, startPoint y: 145, endPoint x: 503, endPoint y: 146, distance: 65.1
click at [503, 146] on p "Street address: [STREET_ADDRESS][PERSON_NAME]" at bounding box center [553, 143] width 338 height 11
click at [417, 167] on p "City: Yonkers" at bounding box center [553, 161] width 338 height 11
click at [431, 203] on p "Zip code: 10710" at bounding box center [553, 198] width 338 height 11
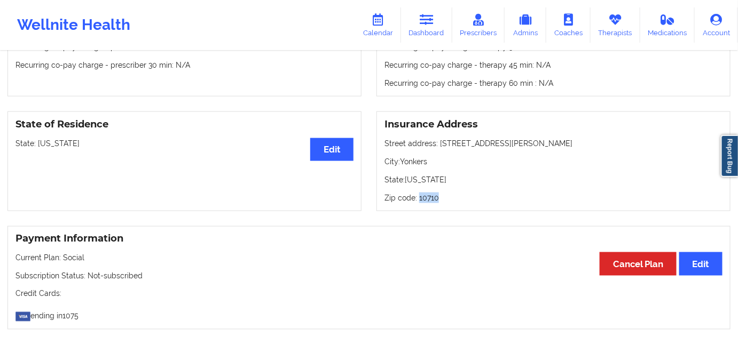
click at [431, 203] on p "Zip code: 10710" at bounding box center [553, 198] width 338 height 11
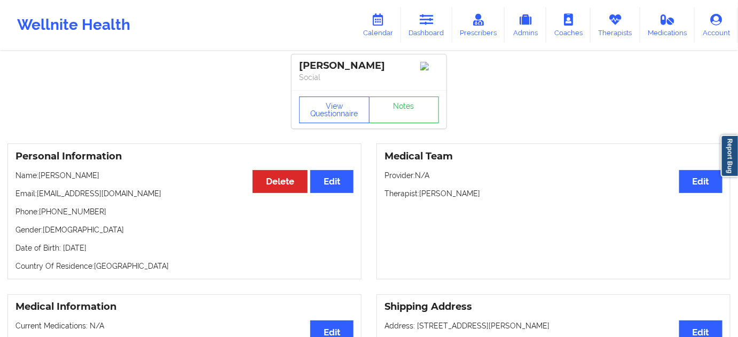
scroll to position [0, 0]
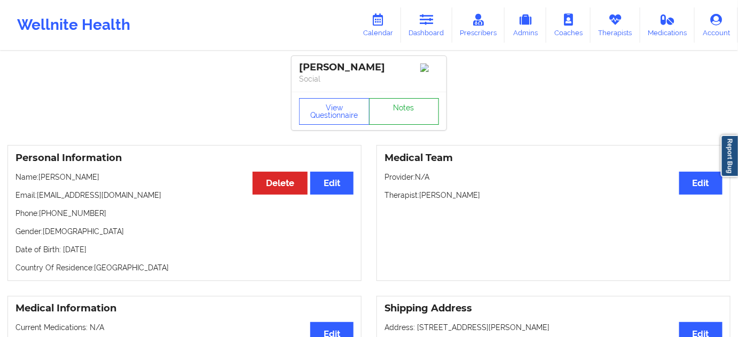
click at [400, 113] on link "Notes" at bounding box center [404, 111] width 70 height 27
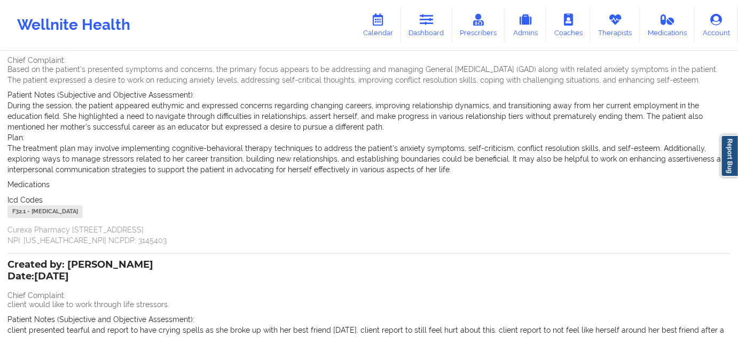
scroll to position [97, 0]
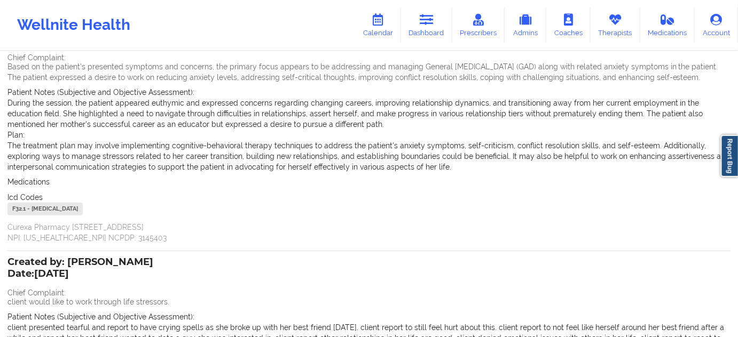
click at [15, 210] on div "F32.1 - [MEDICAL_DATA]" at bounding box center [44, 209] width 75 height 13
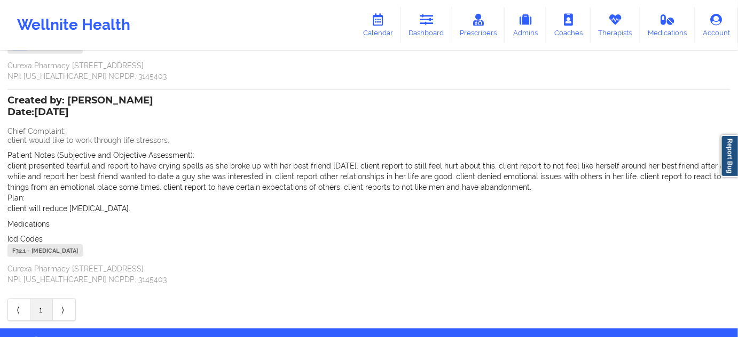
scroll to position [259, 0]
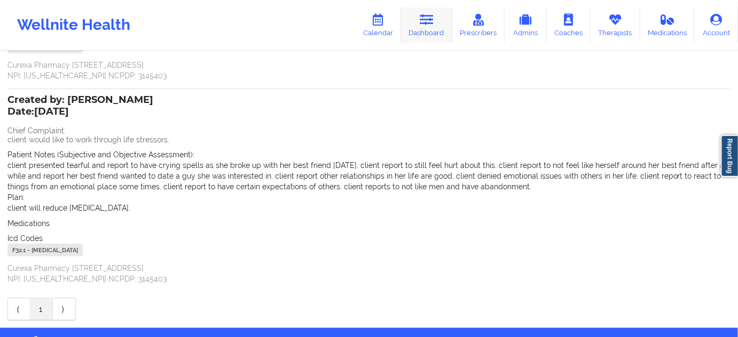
click at [419, 9] on link "Dashboard" at bounding box center [426, 24] width 51 height 35
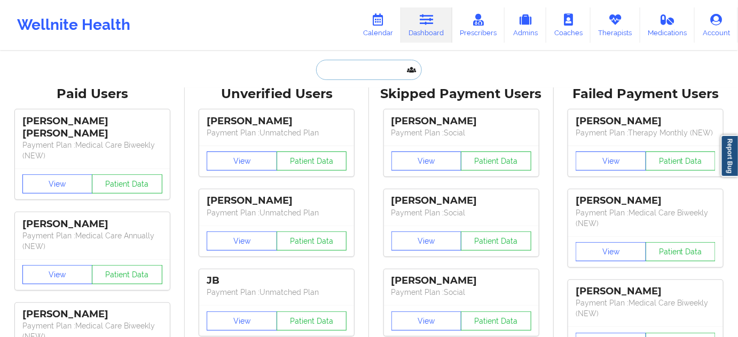
click at [344, 73] on input "text" at bounding box center [369, 70] width 106 height 20
paste input "[EMAIL_ADDRESS][DOMAIN_NAME]"
type input "[EMAIL_ADDRESS][DOMAIN_NAME]"
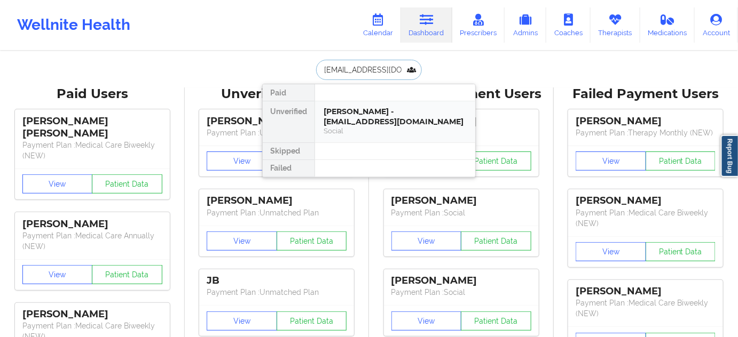
scroll to position [0, 15]
drag, startPoint x: 350, startPoint y: 114, endPoint x: 369, endPoint y: 124, distance: 22.5
click at [369, 124] on div "[PERSON_NAME] - [EMAIL_ADDRESS][DOMAIN_NAME]" at bounding box center [394, 117] width 143 height 20
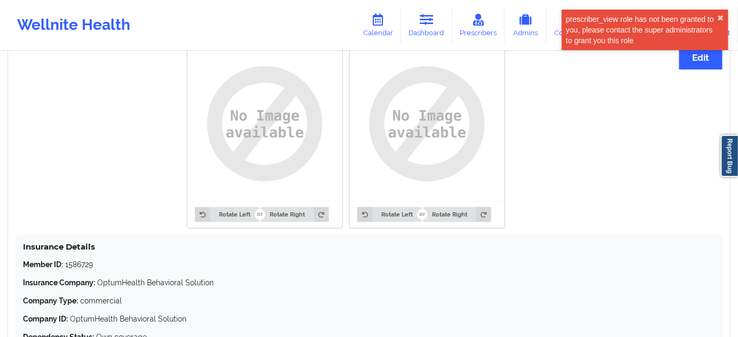
scroll to position [900, 0]
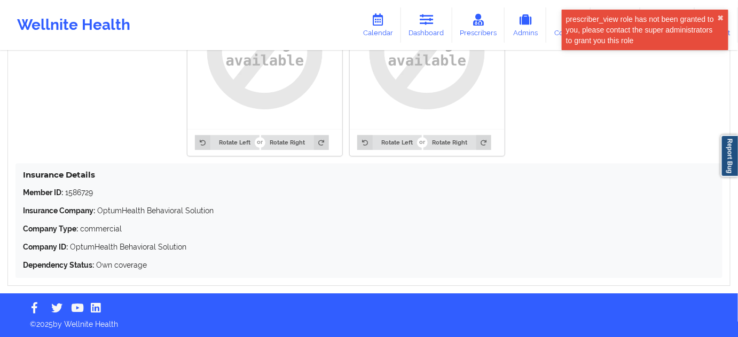
click at [73, 193] on p "Member ID: 1586729" at bounding box center [369, 192] width 692 height 11
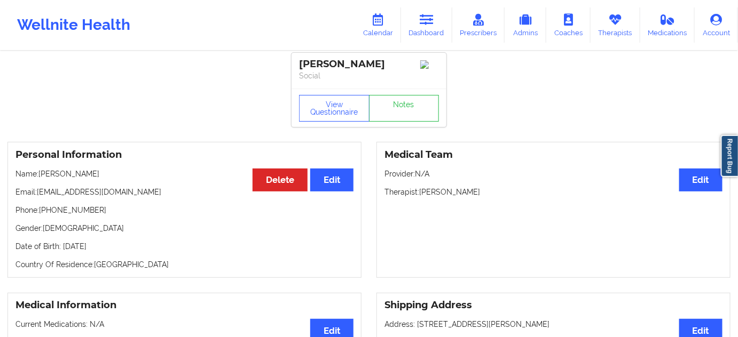
scroll to position [0, 0]
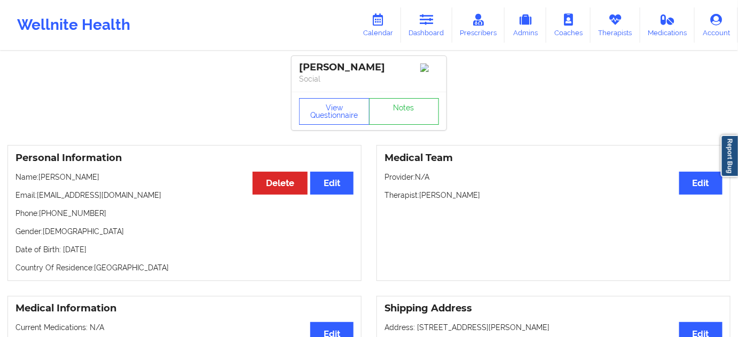
drag, startPoint x: 421, startPoint y: 199, endPoint x: 484, endPoint y: 195, distance: 62.6
click at [484, 195] on p "Therapist: [PERSON_NAME]" at bounding box center [553, 195] width 338 height 11
drag, startPoint x: 301, startPoint y: 64, endPoint x: 403, endPoint y: 73, distance: 101.9
click at [403, 73] on div "[PERSON_NAME]" at bounding box center [369, 67] width 140 height 12
click at [408, 104] on link "Notes" at bounding box center [404, 111] width 70 height 27
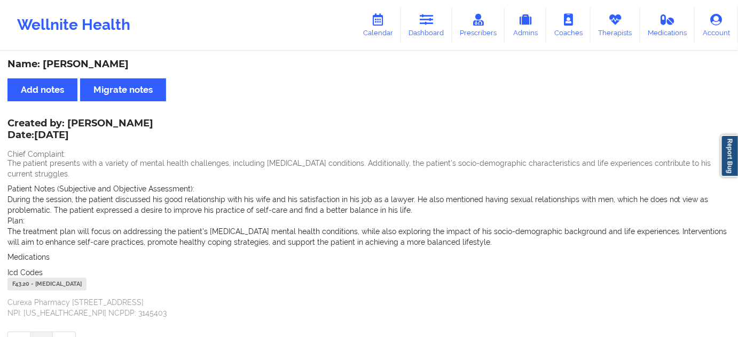
click at [19, 286] on div "F43.20 - [MEDICAL_DATA]" at bounding box center [46, 284] width 79 height 13
click at [425, 33] on link "Dashboard" at bounding box center [426, 24] width 51 height 35
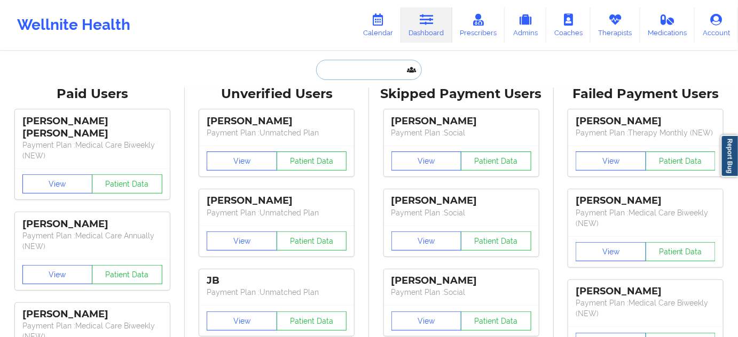
click at [339, 66] on input "text" at bounding box center [369, 70] width 106 height 20
type input "s"
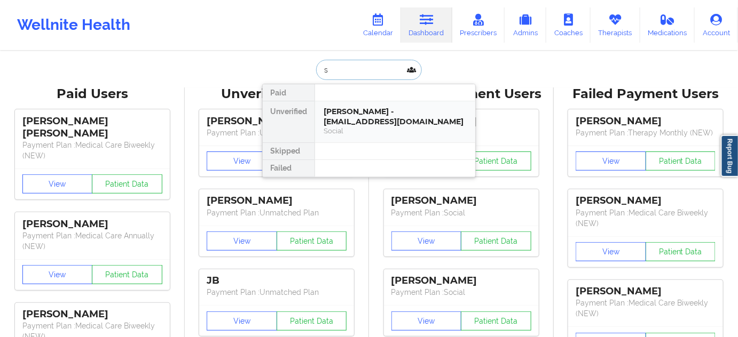
click at [360, 111] on div "[PERSON_NAME] - [EMAIL_ADDRESS][DOMAIN_NAME]" at bounding box center [394, 117] width 143 height 20
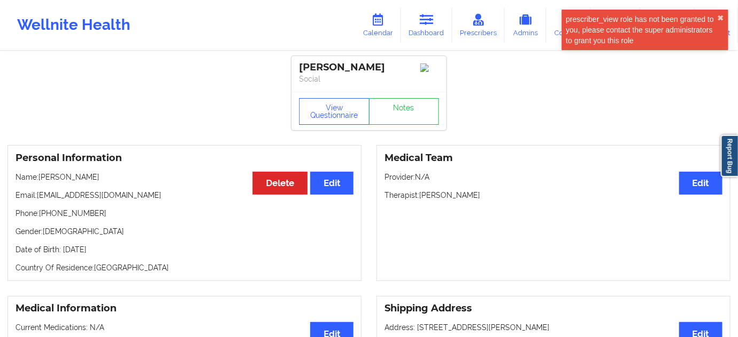
click at [351, 66] on div "[PERSON_NAME]" at bounding box center [369, 67] width 140 height 12
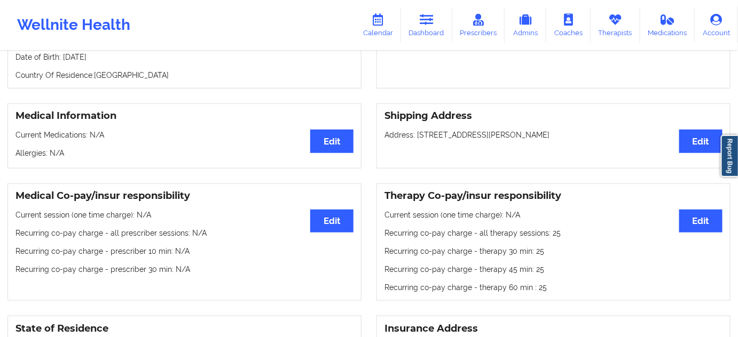
scroll to position [194, 0]
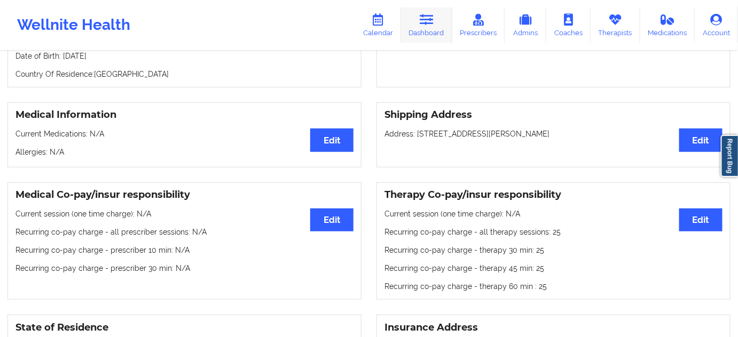
click at [417, 22] on link "Dashboard" at bounding box center [426, 24] width 51 height 35
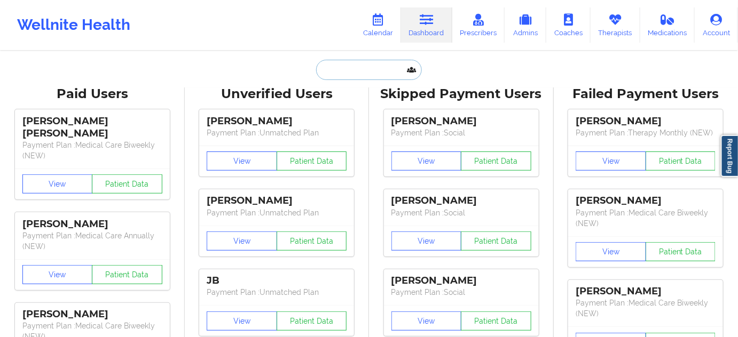
click at [364, 65] on input "text" at bounding box center [369, 70] width 106 height 20
paste input "[EMAIL_ADDRESS][DOMAIN_NAME]"
type input "[EMAIL_ADDRESS][DOMAIN_NAME]"
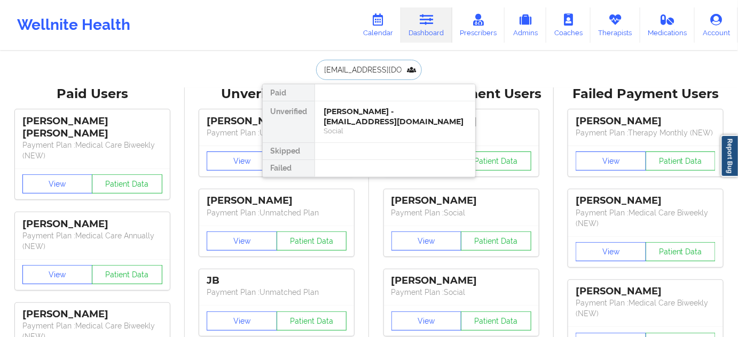
scroll to position [0, 5]
click at [350, 115] on div "[PERSON_NAME] - [EMAIL_ADDRESS][DOMAIN_NAME]" at bounding box center [394, 117] width 143 height 20
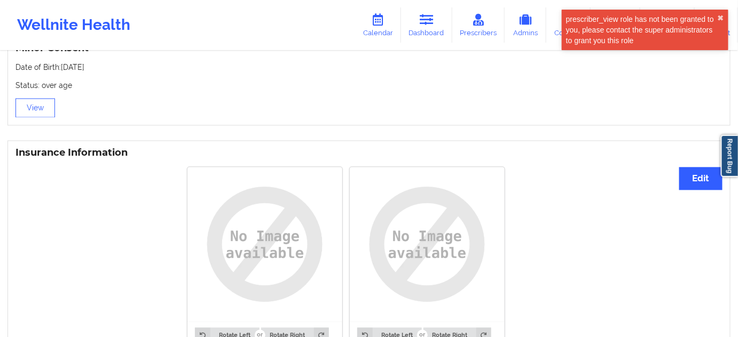
scroll to position [900, 0]
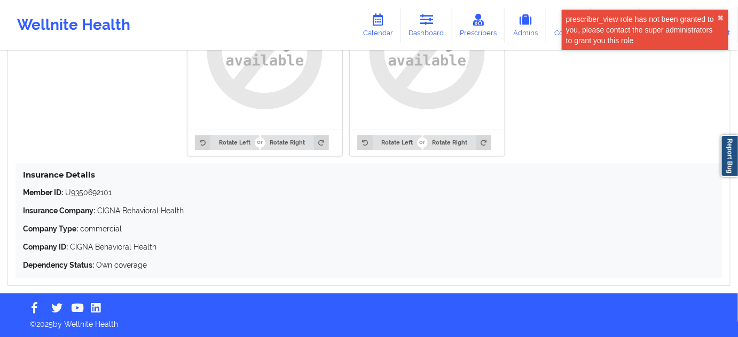
click at [98, 188] on p "Member ID: U9350692101" at bounding box center [369, 192] width 692 height 11
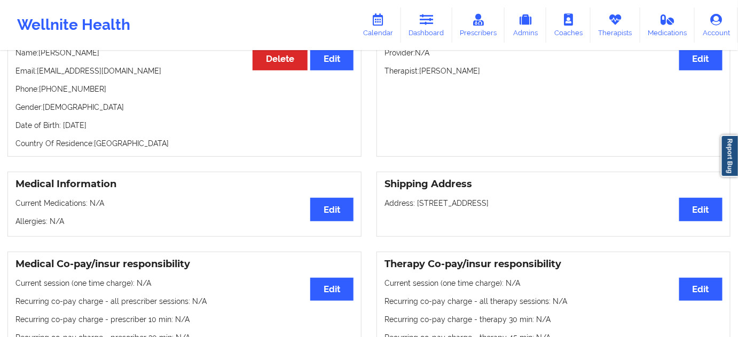
scroll to position [124, 0]
drag, startPoint x: 420, startPoint y: 74, endPoint x: 475, endPoint y: 78, distance: 55.6
click at [475, 77] on p "Therapist: [PERSON_NAME]" at bounding box center [553, 71] width 338 height 11
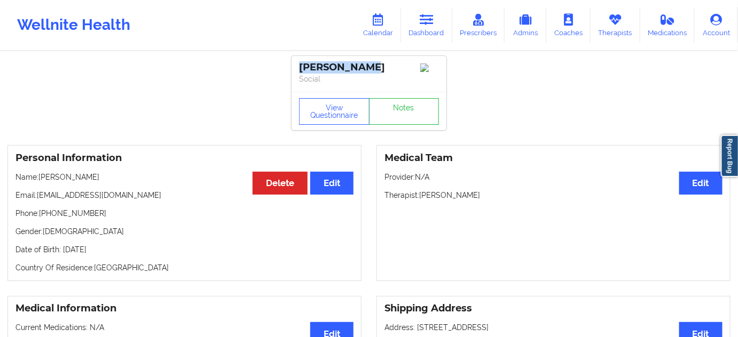
drag, startPoint x: 340, startPoint y: 66, endPoint x: 239, endPoint y: 39, distance: 104.9
click at [299, 61] on div "[PERSON_NAME] Social" at bounding box center [368, 74] width 155 height 36
click at [421, 112] on link "Notes" at bounding box center [404, 111] width 70 height 27
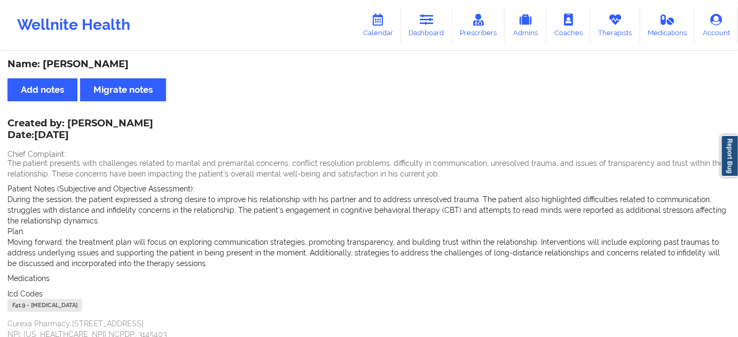
click at [22, 305] on div "F41.9 - [MEDICAL_DATA]" at bounding box center [44, 305] width 75 height 13
drag, startPoint x: 22, startPoint y: 305, endPoint x: 38, endPoint y: 290, distance: 21.5
click at [22, 305] on div "F41.9 - [MEDICAL_DATA]" at bounding box center [44, 305] width 75 height 13
click at [427, 22] on icon at bounding box center [427, 20] width 14 height 12
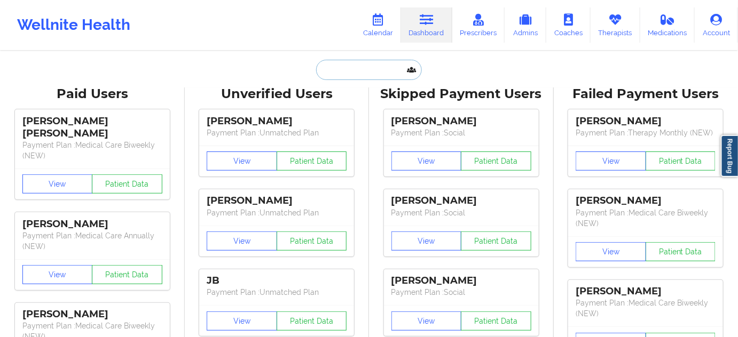
click at [364, 69] on input "text" at bounding box center [369, 70] width 106 height 20
paste input "[PERSON_NAME]"
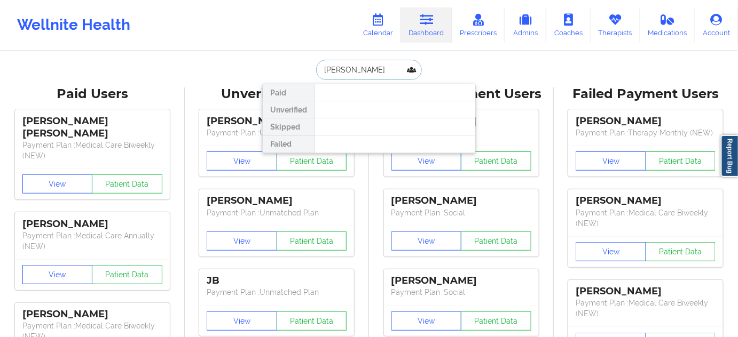
click at [323, 70] on input "[PERSON_NAME]" at bounding box center [369, 70] width 106 height 20
type input "[PERSON_NAME]"
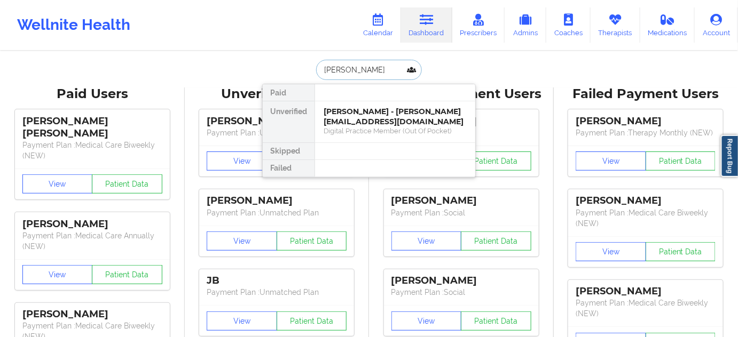
click at [363, 116] on div "[PERSON_NAME] - [PERSON_NAME][EMAIL_ADDRESS][DOMAIN_NAME]" at bounding box center [394, 117] width 143 height 20
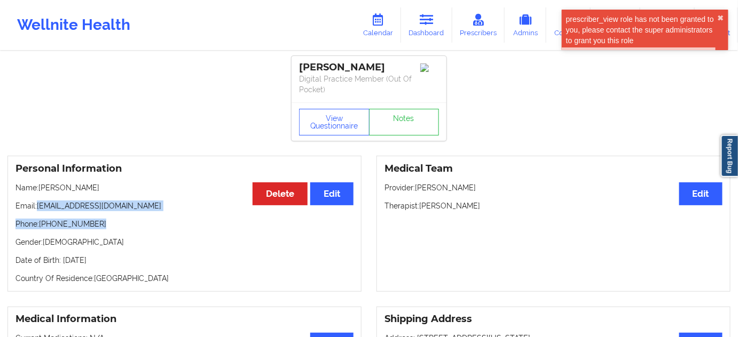
drag, startPoint x: 38, startPoint y: 204, endPoint x: 143, endPoint y: 212, distance: 104.9
click at [143, 212] on div "Personal Information Edit Delete Name: [PERSON_NAME] Email: [PERSON_NAME][EMAIL…" at bounding box center [184, 224] width 354 height 136
click at [96, 204] on p "Email: [EMAIL_ADDRESS][DOMAIN_NAME]" at bounding box center [184, 206] width 338 height 11
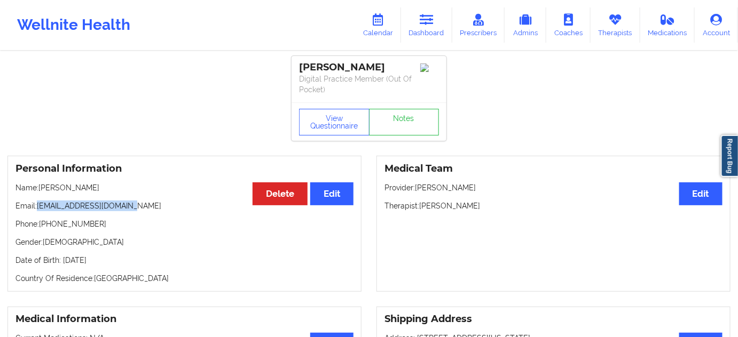
drag, startPoint x: 39, startPoint y: 204, endPoint x: 141, endPoint y: 194, distance: 102.5
click at [141, 194] on div "Personal Information Edit Delete Name: [PERSON_NAME] Email: [PERSON_NAME][EMAIL…" at bounding box center [184, 224] width 354 height 136
drag, startPoint x: 421, startPoint y: 202, endPoint x: 483, endPoint y: 204, distance: 62.0
click at [483, 204] on p "Therapist: [PERSON_NAME]" at bounding box center [553, 206] width 338 height 11
click at [326, 72] on div "[PERSON_NAME]" at bounding box center [369, 67] width 140 height 12
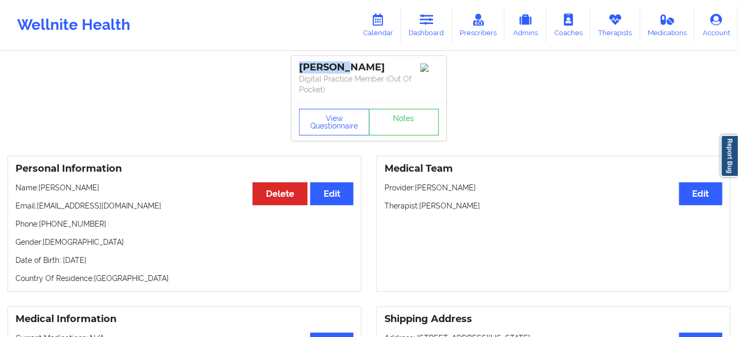
click at [326, 72] on div "[PERSON_NAME]" at bounding box center [369, 67] width 140 height 12
drag, startPoint x: 37, startPoint y: 205, endPoint x: 141, endPoint y: 205, distance: 104.1
click at [133, 203] on p "Email: [EMAIL_ADDRESS][DOMAIN_NAME]" at bounding box center [184, 206] width 338 height 11
click at [434, 33] on link "Dashboard" at bounding box center [426, 24] width 51 height 35
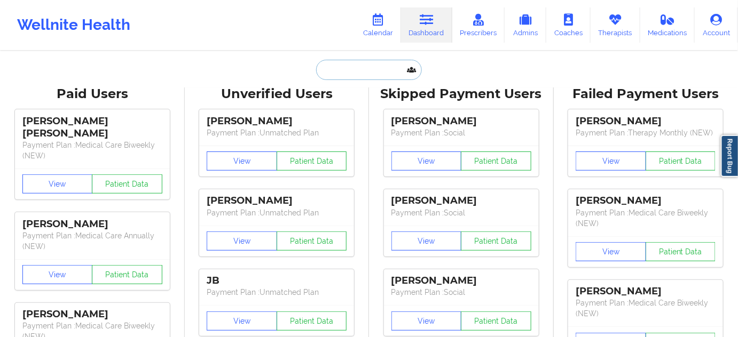
click at [358, 72] on input "text" at bounding box center [369, 70] width 106 height 20
paste input "[EMAIL_ADDRESS][DOMAIN_NAME]"
type input "[EMAIL_ADDRESS][DOMAIN_NAME]"
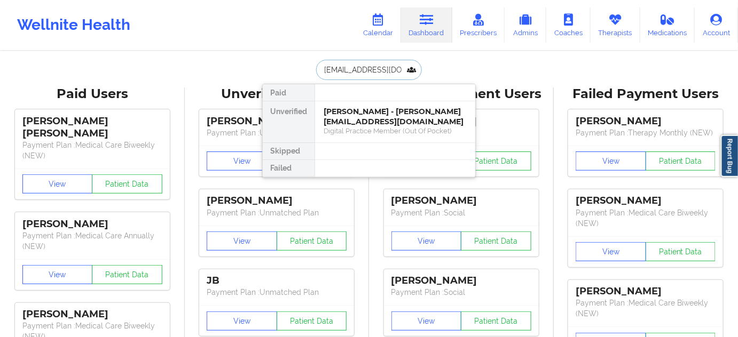
scroll to position [0, 13]
click at [366, 117] on div "Cyquia [PERSON_NAME] - [EMAIL_ADDRESS][DOMAIN_NAME]" at bounding box center [394, 117] width 143 height 20
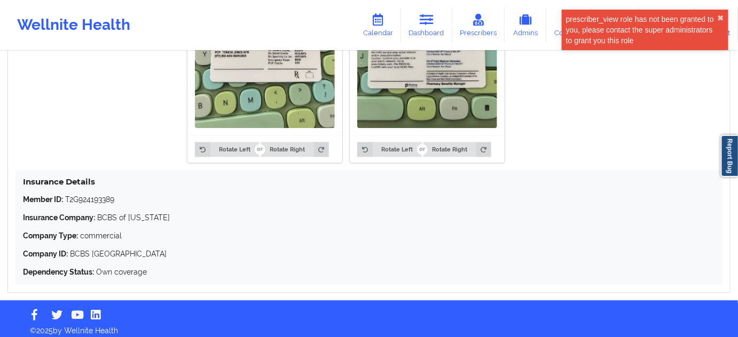
scroll to position [787, 0]
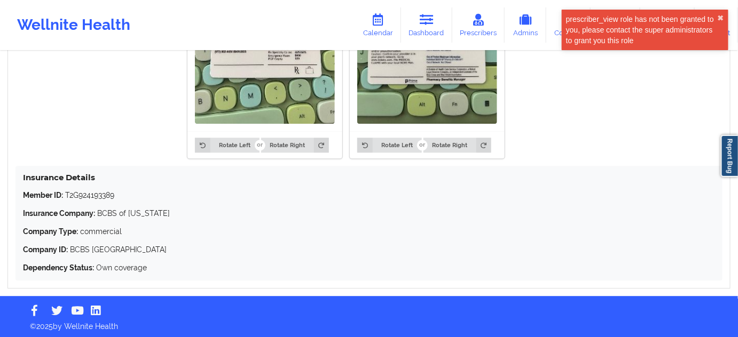
click at [87, 196] on p "Member ID: T2G924193389" at bounding box center [369, 195] width 692 height 11
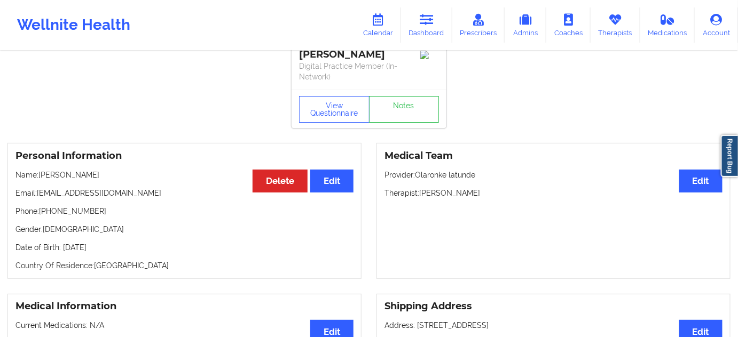
scroll to position [0, 0]
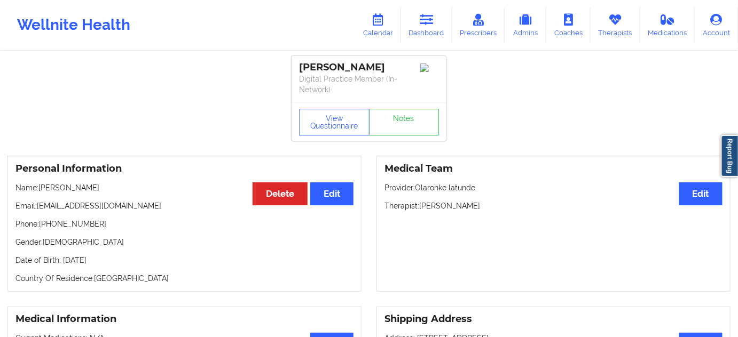
drag, startPoint x: 422, startPoint y: 206, endPoint x: 485, endPoint y: 204, distance: 63.5
click at [485, 204] on p "Therapist: [PERSON_NAME]" at bounding box center [553, 206] width 338 height 11
drag, startPoint x: 382, startPoint y: 71, endPoint x: 287, endPoint y: 72, distance: 95.6
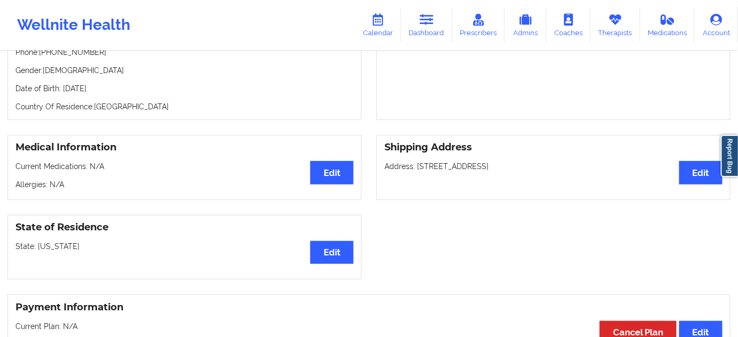
scroll to position [162, 0]
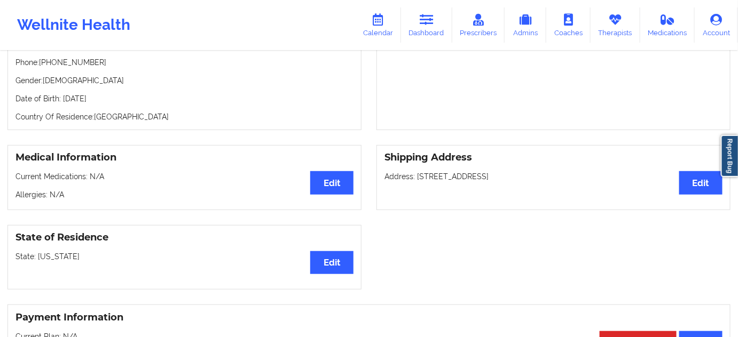
drag, startPoint x: 416, startPoint y: 175, endPoint x: 481, endPoint y: 176, distance: 64.6
click at [481, 176] on p "Address: [STREET_ADDRESS]" at bounding box center [553, 176] width 338 height 11
click at [509, 176] on p "Address: [STREET_ADDRESS]" at bounding box center [553, 176] width 338 height 11
click at [494, 176] on p "Address: [STREET_ADDRESS]" at bounding box center [553, 176] width 338 height 11
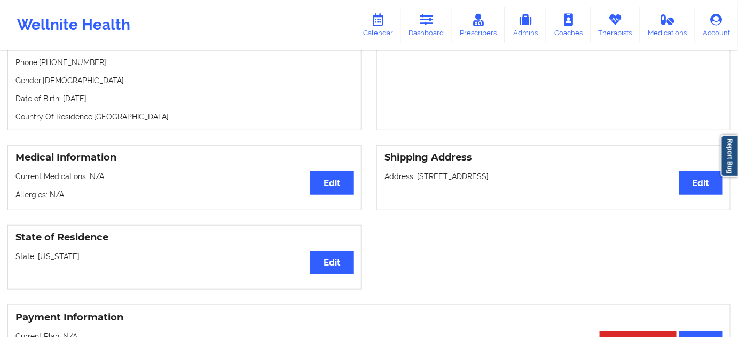
click at [494, 176] on p "Address: [STREET_ADDRESS]" at bounding box center [553, 176] width 338 height 11
click at [528, 173] on p "Address: [STREET_ADDRESS]" at bounding box center [553, 176] width 338 height 11
click at [552, 175] on p "Address: [STREET_ADDRESS]" at bounding box center [553, 176] width 338 height 11
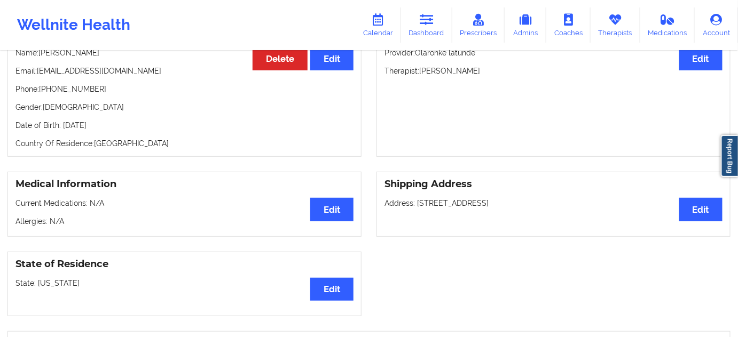
scroll to position [0, 0]
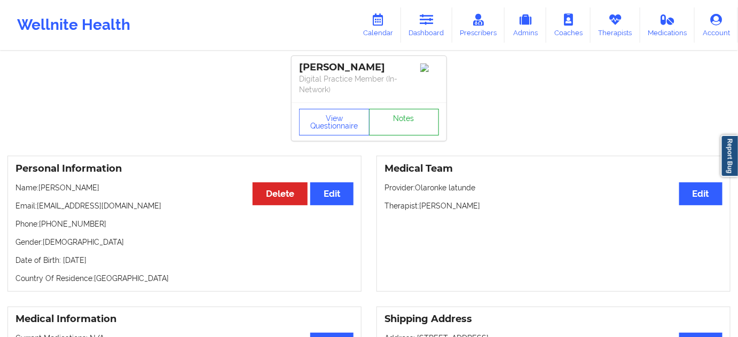
click at [416, 113] on link "Notes" at bounding box center [404, 122] width 70 height 27
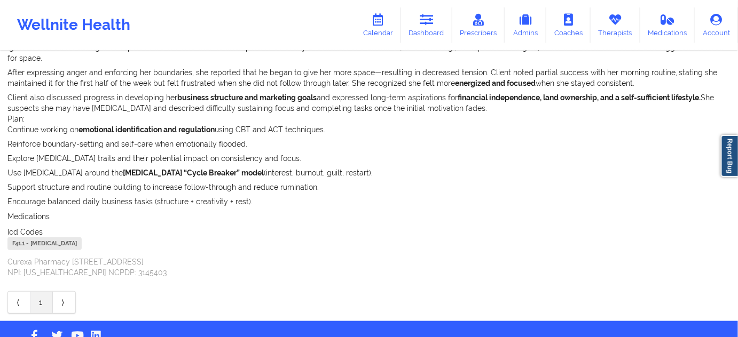
scroll to position [179, 0]
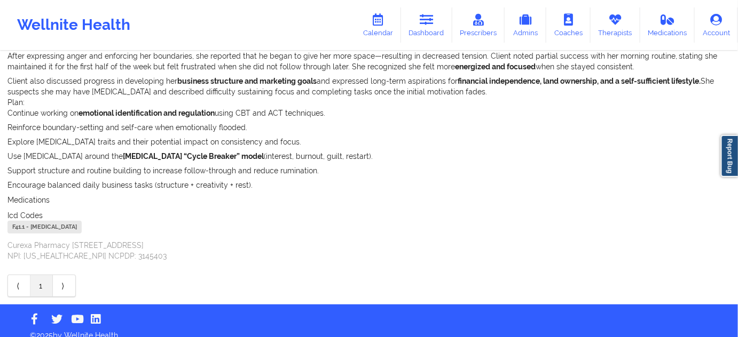
click at [19, 221] on div "F41.1 - [MEDICAL_DATA]" at bounding box center [44, 227] width 74 height 13
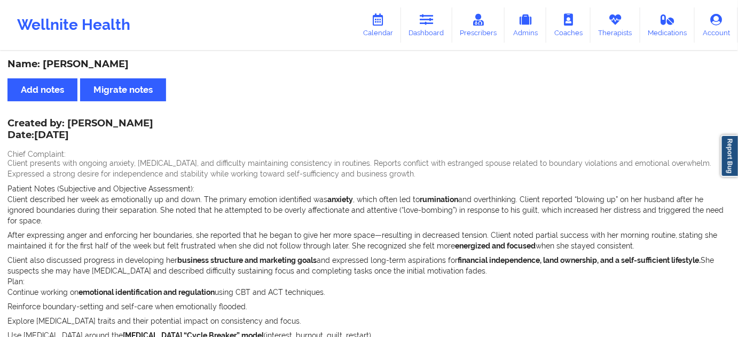
scroll to position [0, 0]
